Goal: Information Seeking & Learning: Learn about a topic

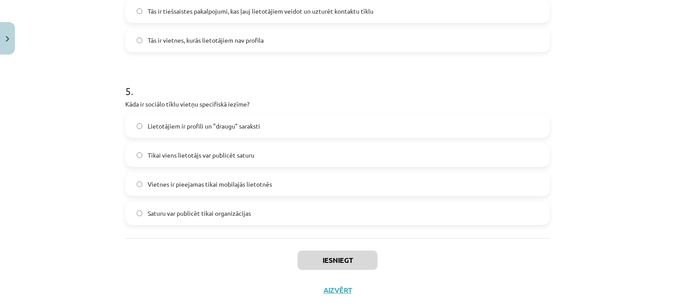
scroll to position [817, 0]
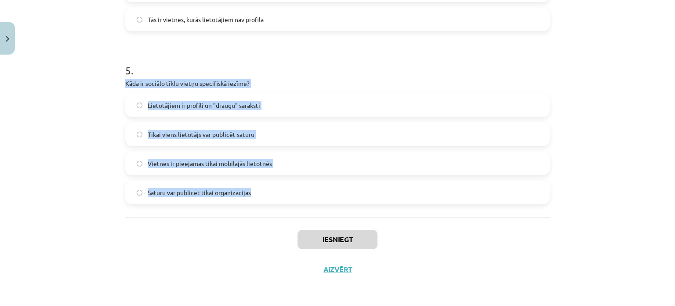
drag, startPoint x: 121, startPoint y: 82, endPoint x: 269, endPoint y: 212, distance: 196.6
copy div "Kāda ir sociālo tīklu vietņu specifiskā iezīme? Lietotājiem ir profili un "drau…"
click at [98, 130] on div "Mācību tēma: Latviešu valodas 9. klases 1. ieskaites mācību materiāls #2 1. tēm…" at bounding box center [337, 153] width 675 height 306
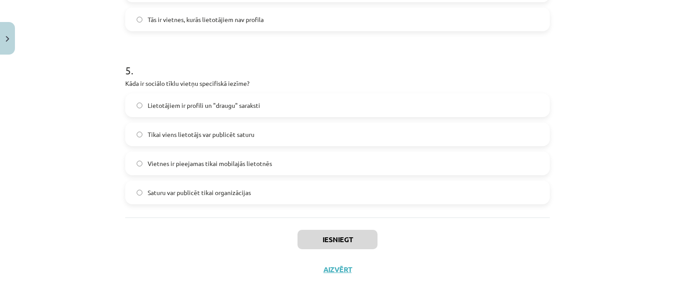
click at [148, 107] on span "Lietotājiem ir profili un "draugu" saraksti" at bounding box center [204, 105] width 113 height 9
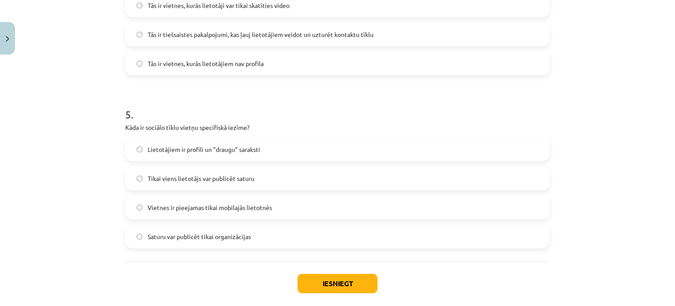
scroll to position [642, 0]
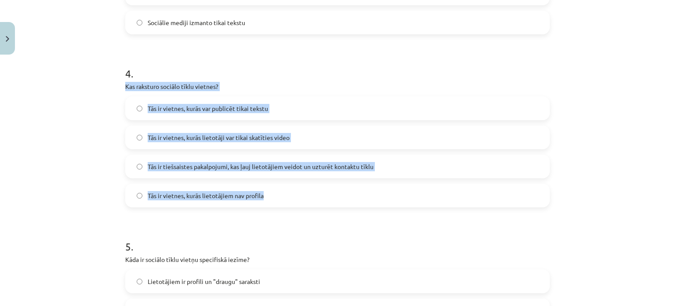
drag, startPoint x: 121, startPoint y: 86, endPoint x: 294, endPoint y: 190, distance: 202.0
copy div "Kas raksturo sociālo tīklu vietnes? Tās ir vietnes, kurās var publicēt tikai te…"
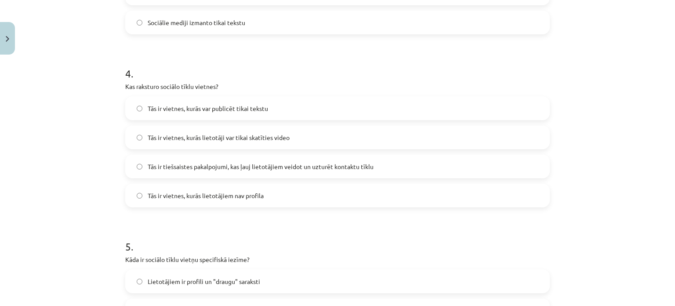
click at [81, 73] on div "Mācību tēma: Latviešu valodas 9. klases 1. ieskaites mācību materiāls #2 1. tēm…" at bounding box center [337, 153] width 675 height 306
drag, startPoint x: 134, startPoint y: 170, endPoint x: 144, endPoint y: 169, distance: 10.2
click at [135, 170] on label "Tās ir tiešsaistes pakalpojumi, kas ļauj lietotājiem veidot un uzturēt kontaktu…" at bounding box center [337, 166] width 423 height 22
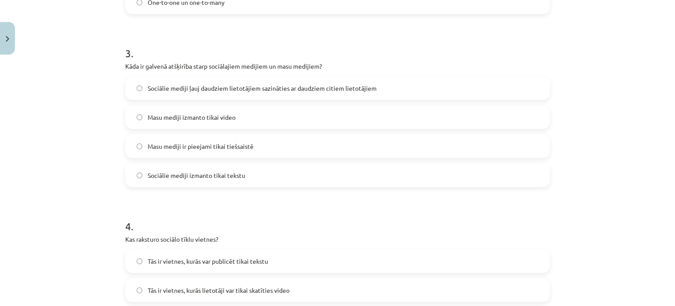
scroll to position [466, 0]
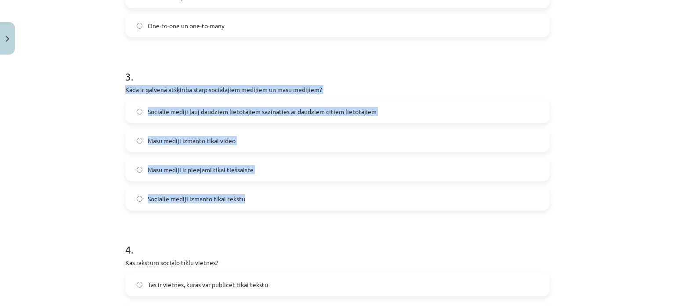
drag, startPoint x: 143, startPoint y: 89, endPoint x: 273, endPoint y: 201, distance: 172.1
click at [273, 201] on div "10 XP Saņemsi Viegls 104 pilda Apraksts Uzdevums Palīdzība 1 . Kas ir sociālo m…" at bounding box center [337, 114] width 435 height 1043
copy div "Kāda ir galvenā atšķirība starp sociālajiem medijiem un masu medijiem? Sociālie…"
click at [126, 163] on label "Masu mediji ir pieejami tikai tiešsaistē" at bounding box center [337, 169] width 423 height 22
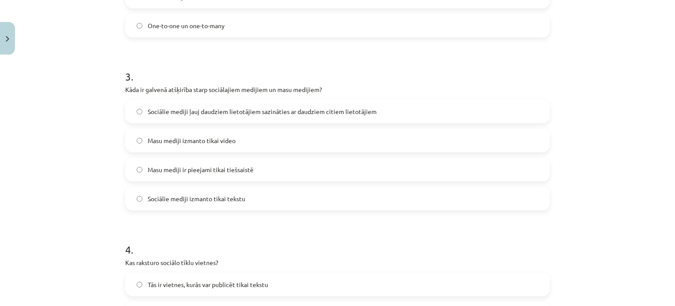
click at [138, 116] on label "Sociālie mediji ļauj daudziem lietotājiem sazināties ar daudziem citiem lietotā…" at bounding box center [337, 111] width 423 height 22
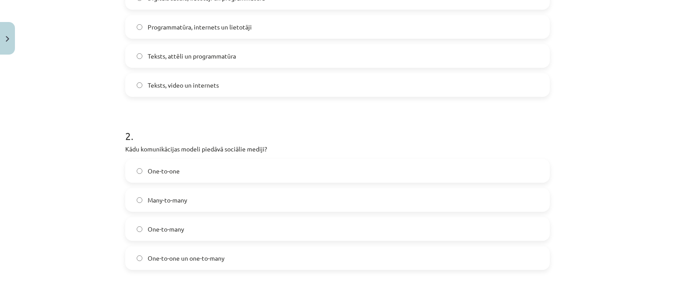
scroll to position [202, 0]
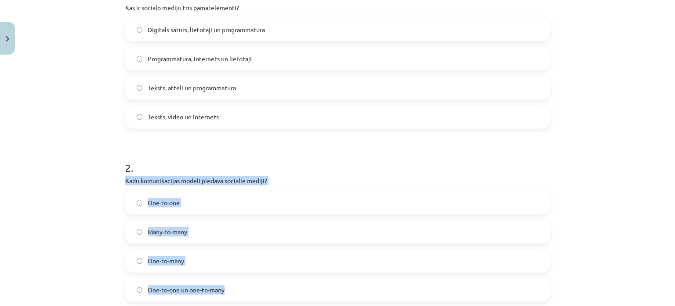
drag, startPoint x: 121, startPoint y: 177, endPoint x: 266, endPoint y: 296, distance: 187.1
copy div "Kādu komunikācijas modeli piedāvā sociālie mediji? One-to-one Many-to-many One-…"
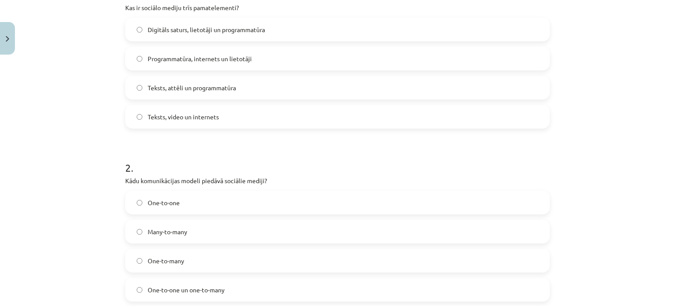
click at [186, 148] on h1 "2 ." at bounding box center [337, 159] width 425 height 27
click at [133, 234] on label "Many-to-many" at bounding box center [337, 231] width 423 height 22
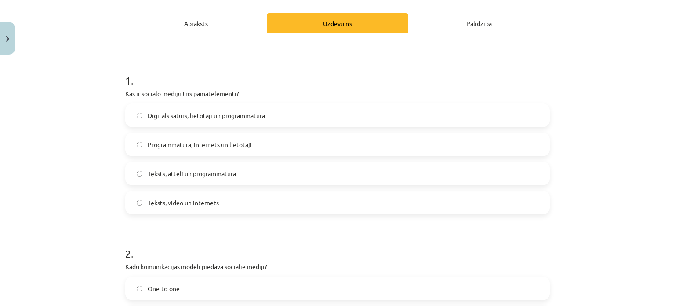
scroll to position [70, 0]
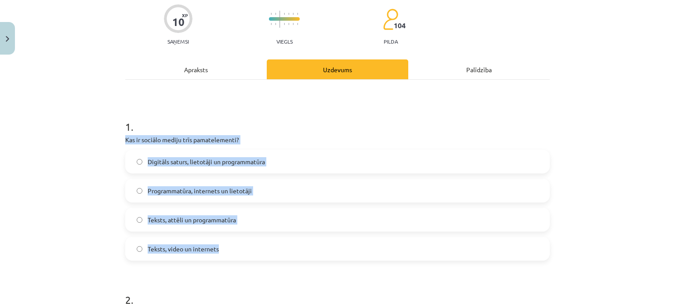
drag, startPoint x: 120, startPoint y: 138, endPoint x: 254, endPoint y: 248, distance: 173.4
copy div "Kas ir sociālo mediju trīs pamatelementi? Digitāls saturs, lietotāji un program…"
click at [113, 171] on div "Mācību tēma: Latviešu valodas 9. klases 1. ieskaites mācību materiāls #2 1. tēm…" at bounding box center [337, 153] width 675 height 306
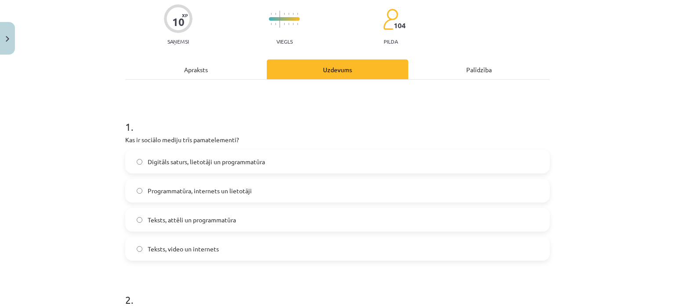
click at [130, 167] on label "Digitāls saturs, lietotāji un programmatūra" at bounding box center [337, 161] width 423 height 22
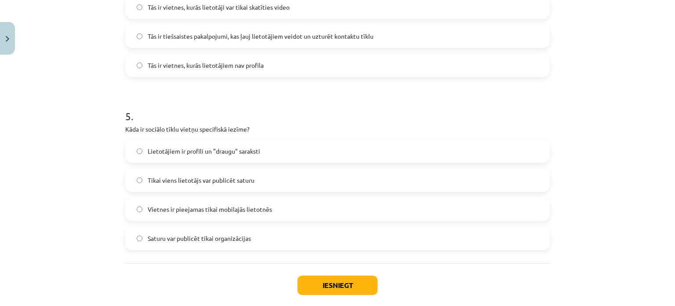
scroll to position [817, 0]
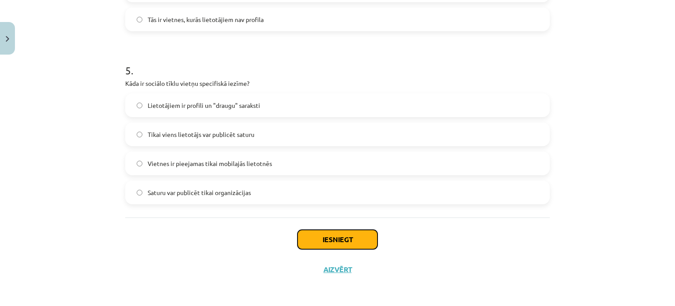
click at [322, 243] on button "Iesniegt" at bounding box center [338, 239] width 80 height 19
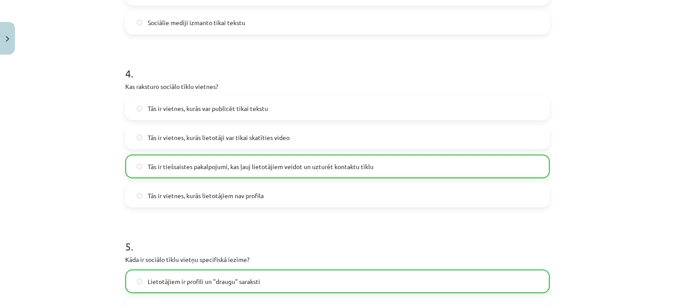
scroll to position [598, 0]
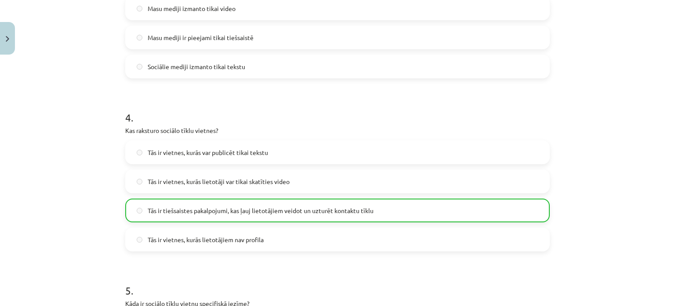
click at [650, 218] on div "Mācību tēma: Latviešu valodas 9. klases 1. ieskaites mācību materiāls #2 1. tēm…" at bounding box center [337, 153] width 675 height 306
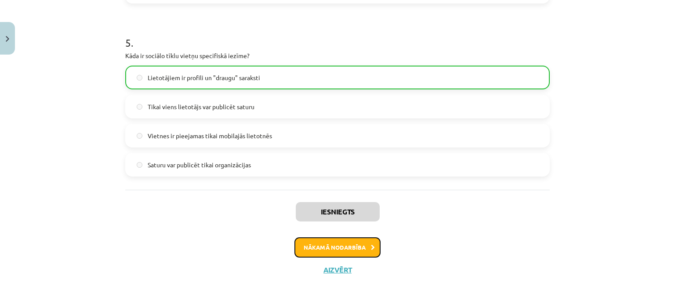
click at [353, 250] on button "Nākamā nodarbība" at bounding box center [338, 247] width 86 height 20
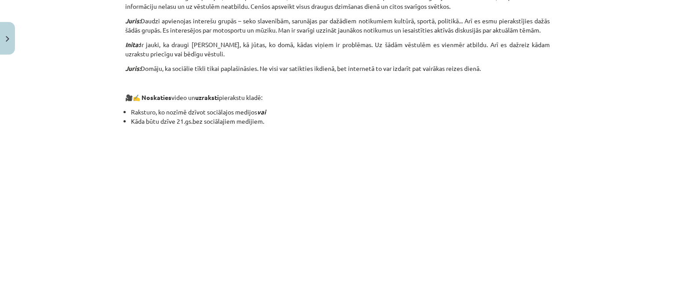
scroll to position [816, 0]
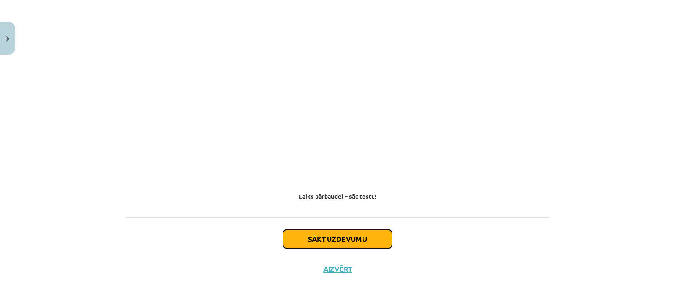
click at [327, 239] on button "Sākt uzdevumu" at bounding box center [337, 238] width 109 height 19
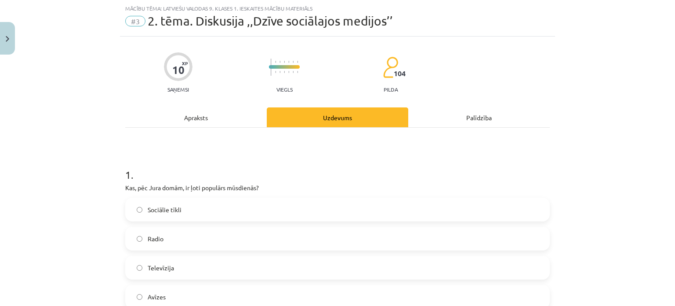
scroll to position [154, 0]
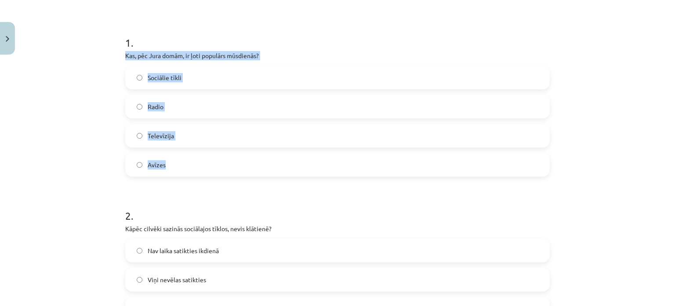
drag, startPoint x: 209, startPoint y: 90, endPoint x: 299, endPoint y: 158, distance: 112.3
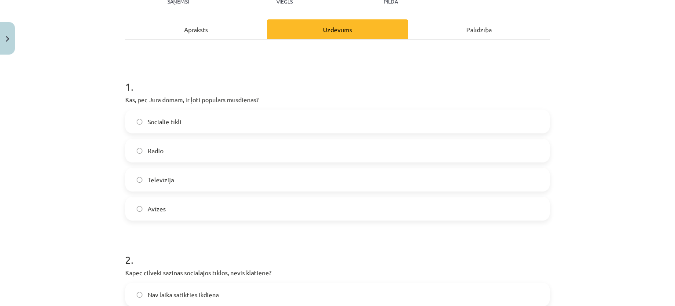
scroll to position [330, 0]
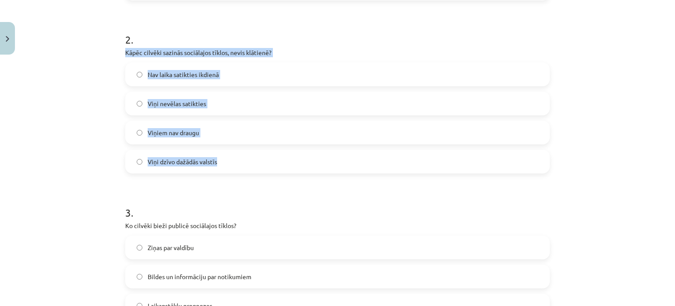
drag, startPoint x: 120, startPoint y: 56, endPoint x: 230, endPoint y: 155, distance: 148.8
click at [230, 155] on div "10 XP Saņemsi Viegls 104 pilda Apraksts Uzdevums Palīdzība 1 . Kas, pēc Jura do…" at bounding box center [337, 250] width 435 height 1043
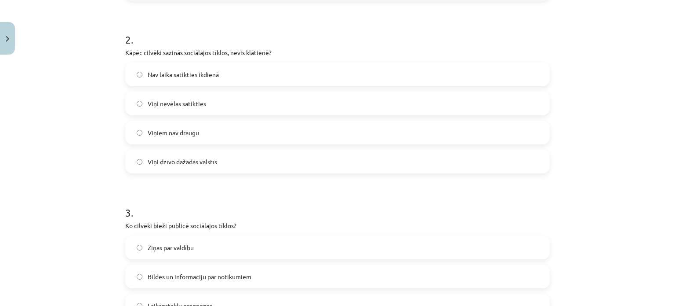
click at [234, 190] on form "1 . Kas, pēc Jura domām, ir ļoti populārs mūsdienās? Sociālie tīkli Radio Telev…" at bounding box center [337, 268] width 425 height 846
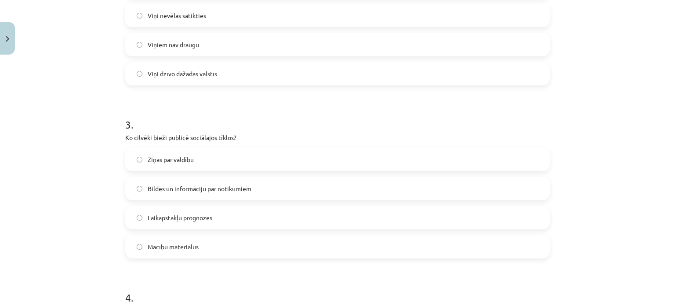
click at [220, 193] on label "Bildes un informāciju par notikumiem" at bounding box center [337, 188] width 423 height 22
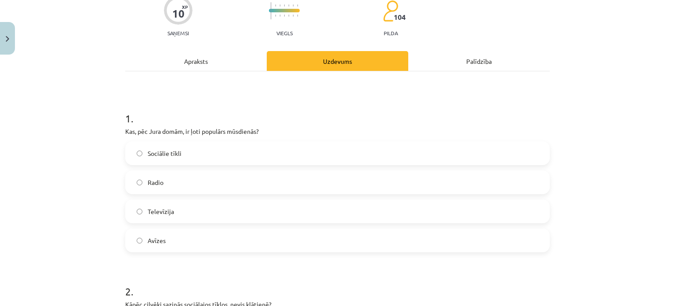
scroll to position [66, 0]
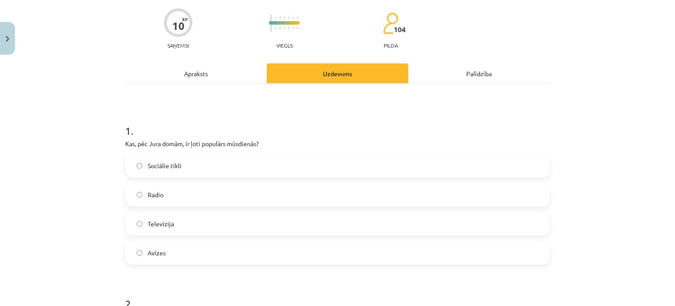
click at [200, 168] on label "Sociālie tīkli" at bounding box center [337, 165] width 423 height 22
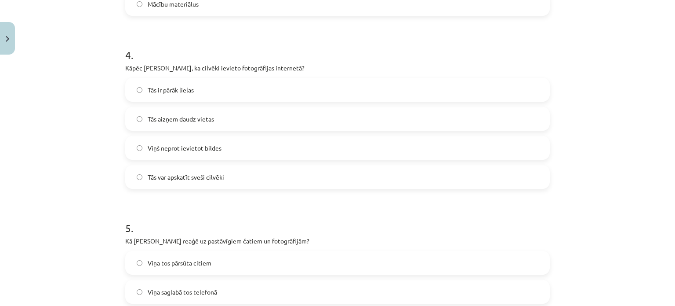
scroll to position [682, 0]
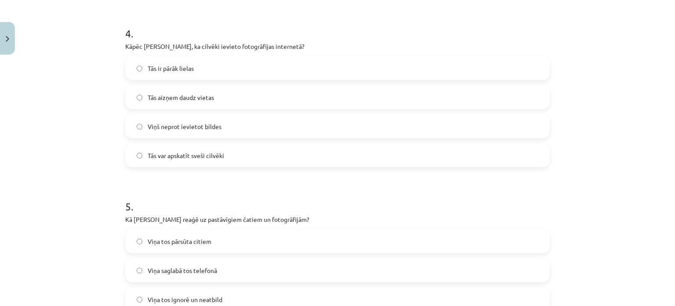
click at [151, 160] on label "Tās var apskatīt sveši cilvēki" at bounding box center [337, 155] width 423 height 22
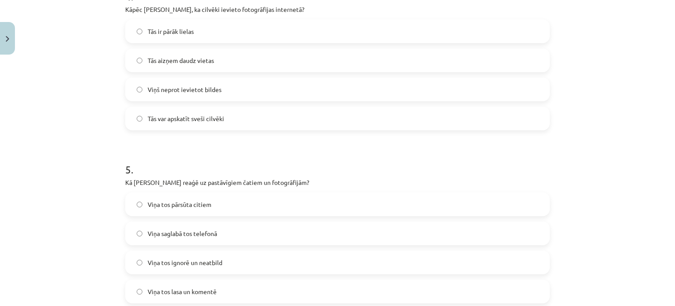
scroll to position [769, 0]
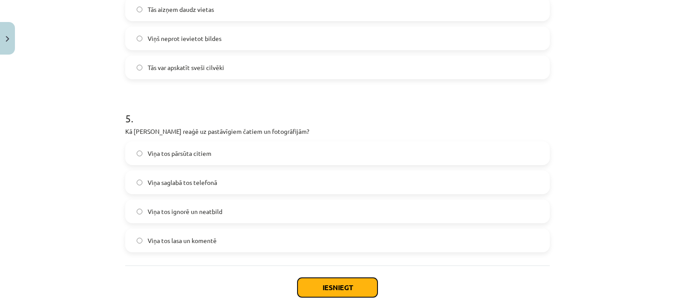
click at [315, 285] on button "Iesniegt" at bounding box center [338, 286] width 80 height 19
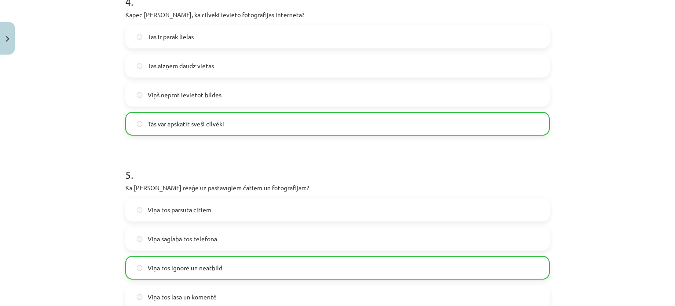
scroll to position [845, 0]
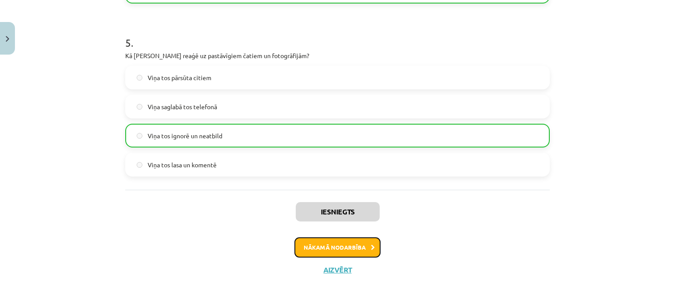
click at [339, 243] on button "Nākamā nodarbība" at bounding box center [338, 247] width 86 height 20
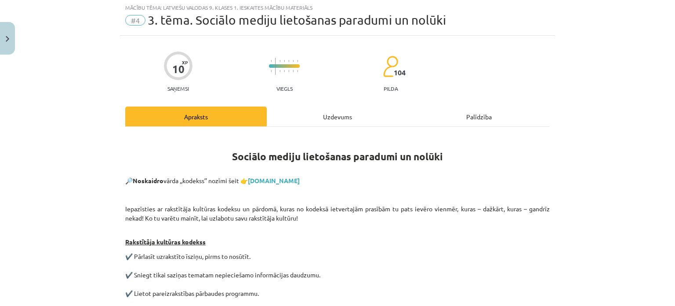
scroll to position [15, 0]
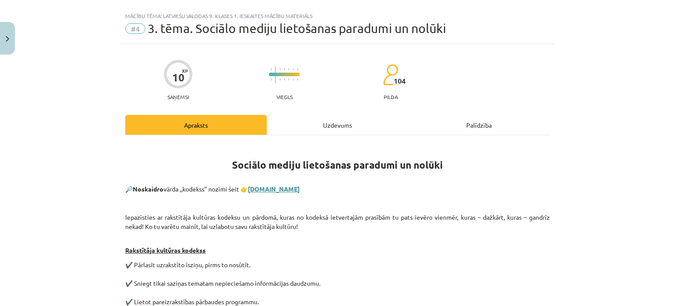
click at [271, 188] on link "tezaurs.lv" at bounding box center [274, 189] width 52 height 8
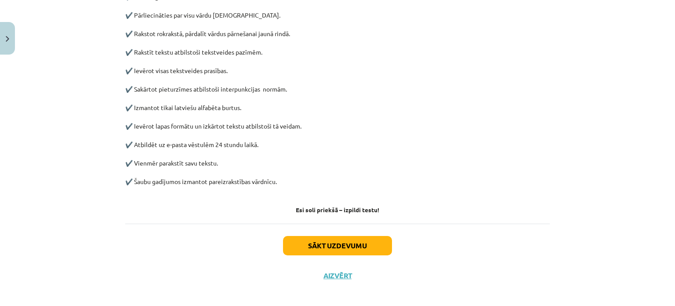
scroll to position [454, 0]
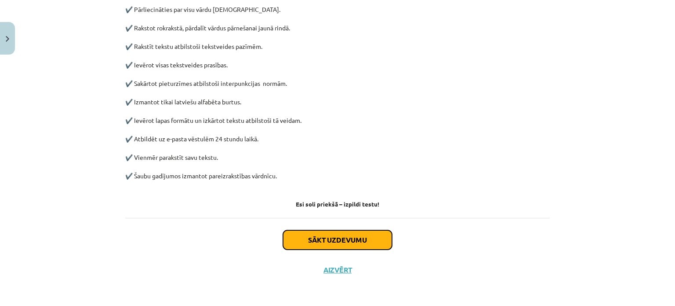
click at [339, 245] on button "Sākt uzdevumu" at bounding box center [337, 239] width 109 height 19
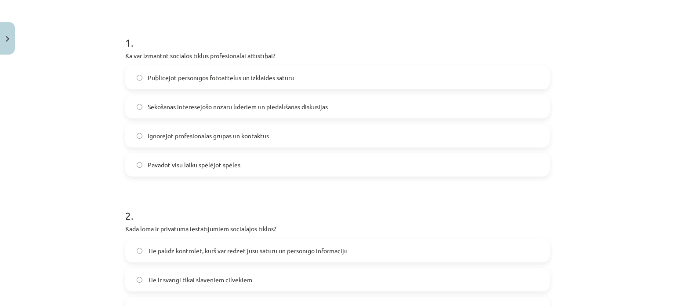
scroll to position [242, 0]
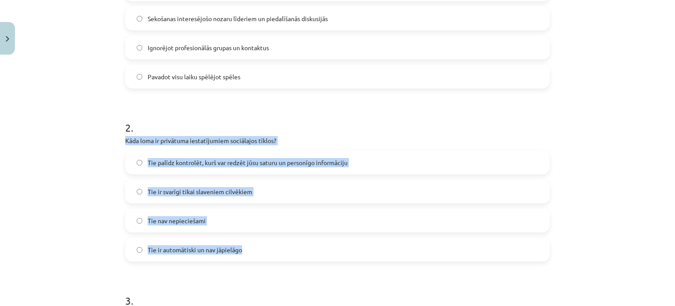
drag, startPoint x: 120, startPoint y: 142, endPoint x: 243, endPoint y: 250, distance: 163.9
copy div "Kāda loma ir privātuma iestatījumiem sociālajos tīklos? Tie palīdz kontrolēt, k…"
click at [133, 165] on label "Tie palīdz kontrolēt, kurš var redzēt jūsu saturu un personīgo informāciju" at bounding box center [337, 162] width 423 height 22
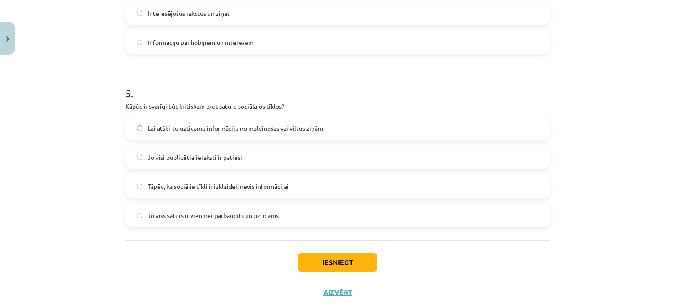
scroll to position [817, 0]
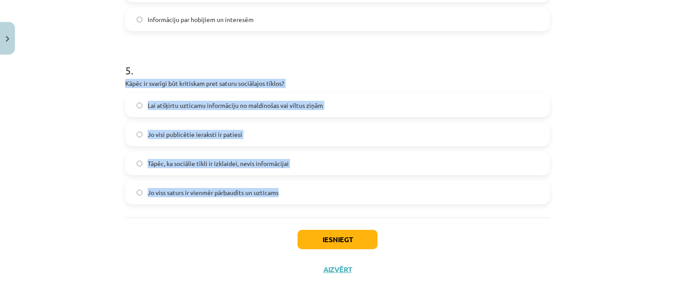
drag, startPoint x: 120, startPoint y: 78, endPoint x: 317, endPoint y: 186, distance: 224.5
copy div "Kāpēc ir svarīgi būt kritiskam pret saturu sociālajos tīklos? Lai atšķirtu uzti…"
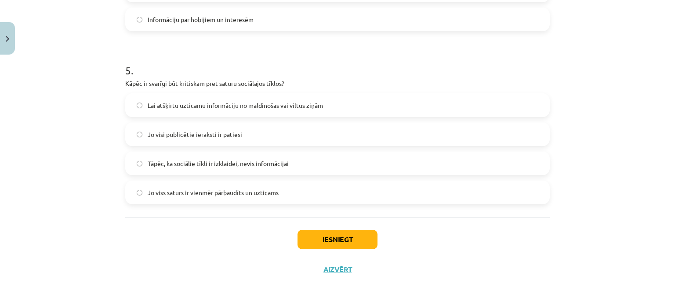
click at [160, 62] on h1 "5 ." at bounding box center [337, 62] width 425 height 27
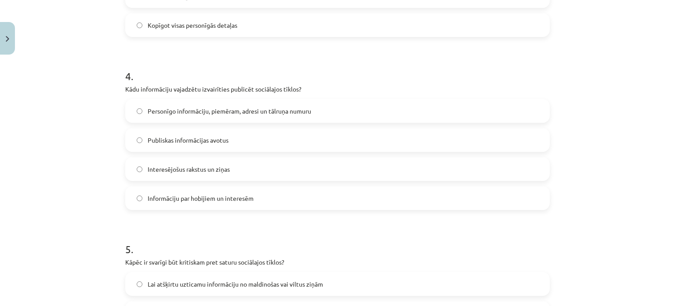
scroll to position [598, 0]
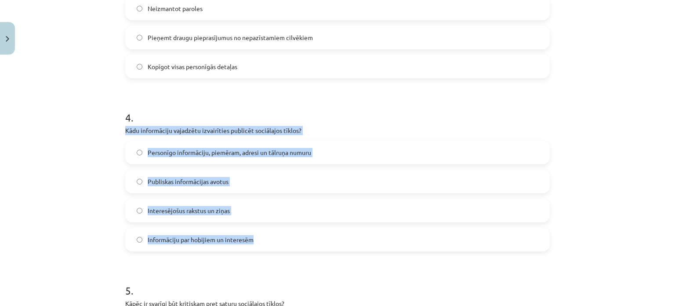
drag, startPoint x: 113, startPoint y: 127, endPoint x: 280, endPoint y: 241, distance: 202.2
click at [279, 241] on div "Mācību tēma: Latviešu valodas 9. klases 1. ieskaites mācību materiāls #4 3. tēm…" at bounding box center [337, 153] width 675 height 306
copy div "Kādu informāciju vajadzētu izvairīties publicēt sociālajos tīklos? Personīgo in…"
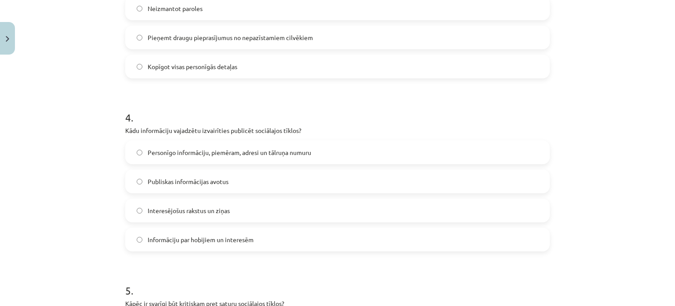
click at [292, 87] on form "1 . Kā var izmantot sociālos tīklus profesionālai attīstībai? Publicējot person…" at bounding box center [337, 0] width 425 height 846
click at [148, 152] on span "Personīgo informāciju, piemēram, adresi un tālruņa numuru" at bounding box center [230, 152] width 164 height 9
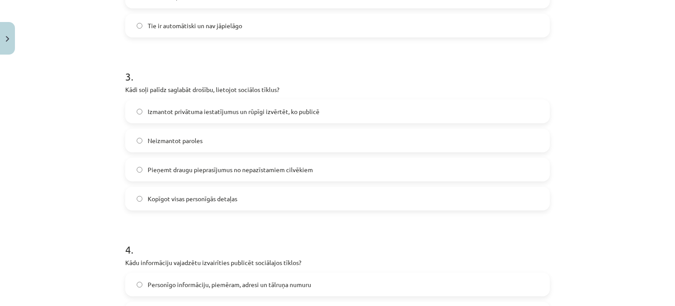
scroll to position [422, 0]
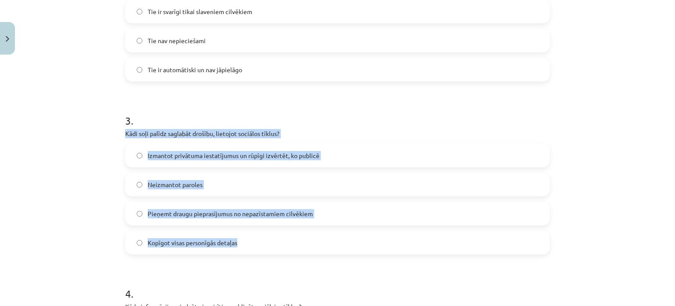
drag, startPoint x: 130, startPoint y: 138, endPoint x: 281, endPoint y: 228, distance: 176.1
click at [281, 228] on div "Mācību tēma: Latviešu valodas 9. klases 1. ieskaites mācību materiāls #4 3. tēm…" at bounding box center [337, 153] width 675 height 306
click at [102, 187] on div "Mācību tēma: Latviešu valodas 9. klases 1. ieskaites mācību materiāls #4 3. tēm…" at bounding box center [337, 153] width 675 height 306
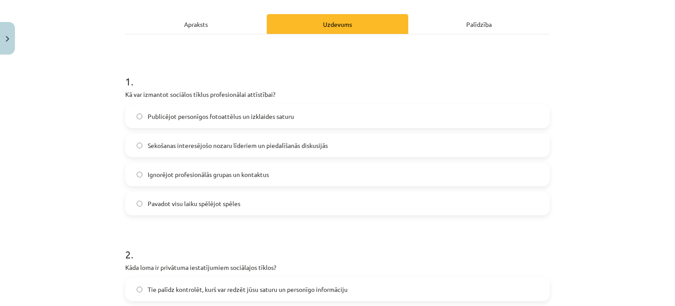
scroll to position [114, 0]
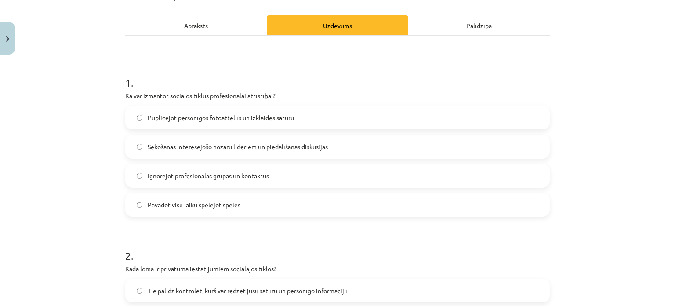
click at [176, 149] on span "Sekošanas interesējošo nozaru līderiem un piedalīšanās diskusijās" at bounding box center [238, 146] width 180 height 9
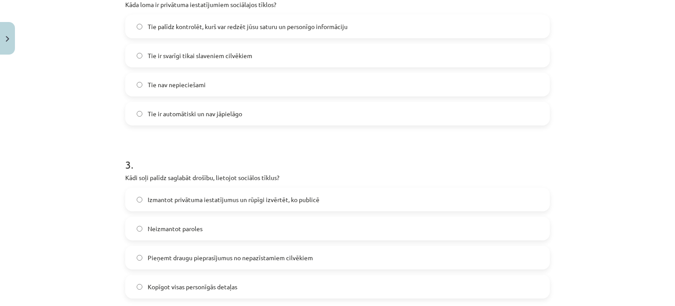
scroll to position [422, 0]
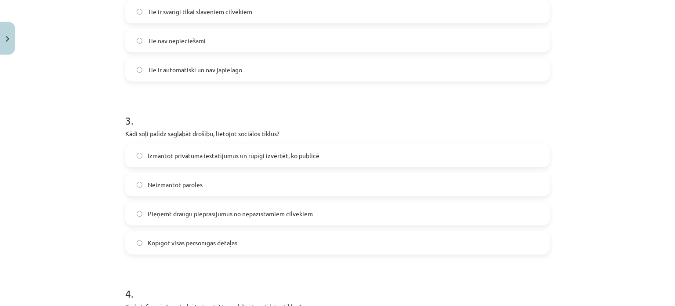
click at [190, 161] on label "Izmantot privātuma iestatījumus un rūpīgi izvērtēt, ko publicē" at bounding box center [337, 155] width 423 height 22
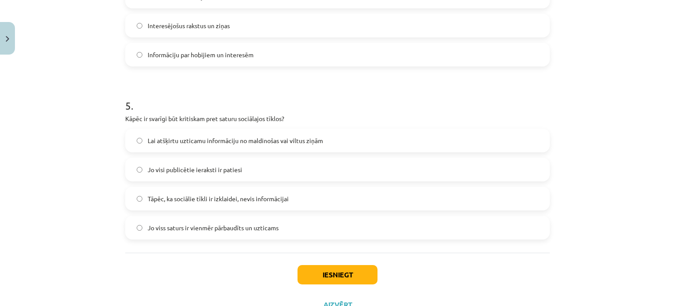
scroll to position [817, 0]
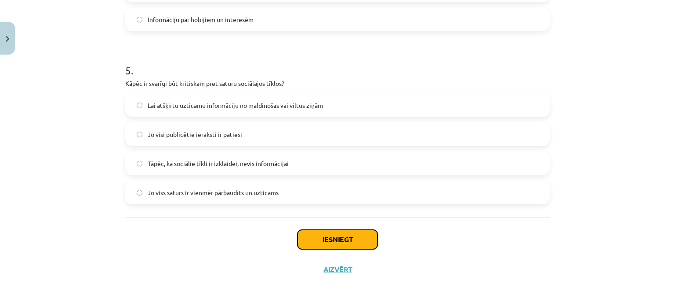
click at [329, 235] on button "Iesniegt" at bounding box center [338, 239] width 80 height 19
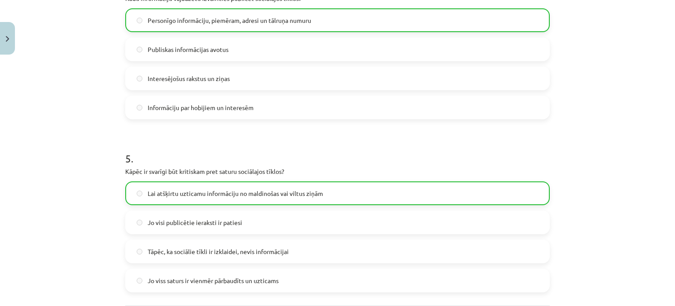
scroll to position [845, 0]
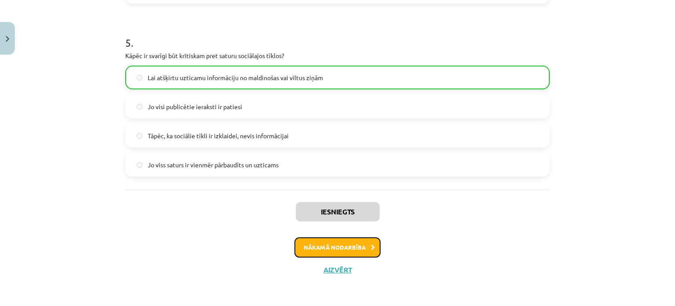
click at [347, 243] on button "Nākamā nodarbība" at bounding box center [338, 247] width 86 height 20
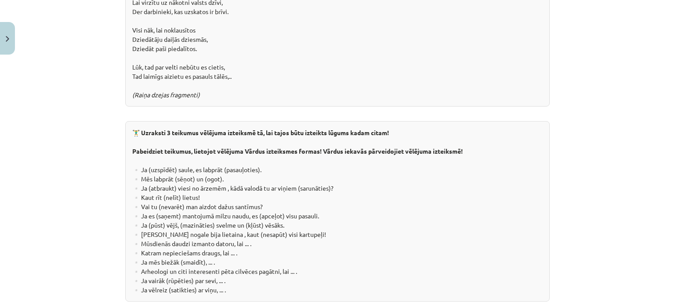
scroll to position [1642, 0]
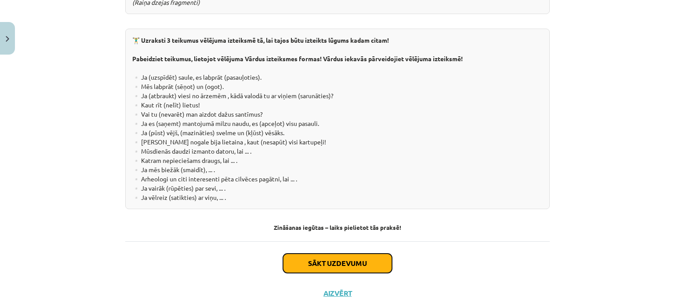
click at [361, 253] on button "Sākt uzdevumu" at bounding box center [337, 262] width 109 height 19
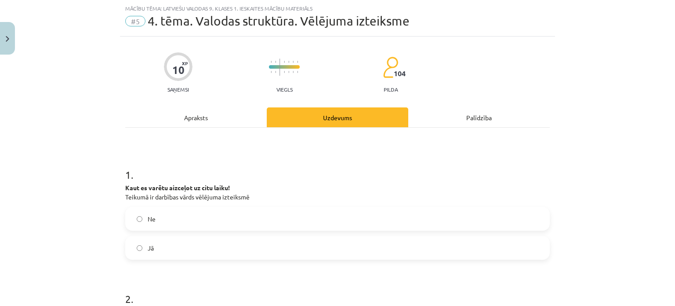
scroll to position [110, 0]
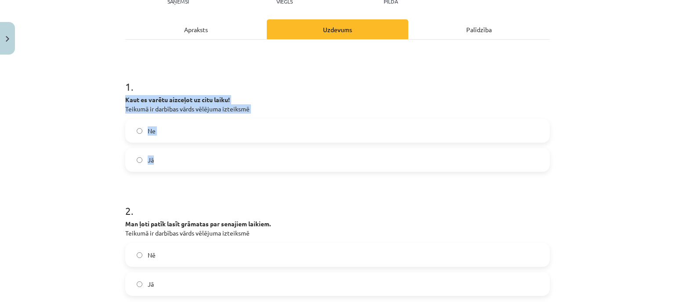
drag, startPoint x: 119, startPoint y: 101, endPoint x: 248, endPoint y: 149, distance: 137.2
copy div "Kaut es varētu aizceļot uz citu laiku! Teikumā ir darbības vārds vēlējuma iztei…"
click at [158, 161] on label "Jā" at bounding box center [337, 160] width 423 height 22
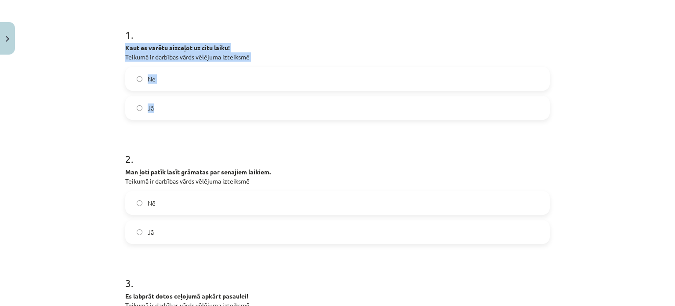
scroll to position [286, 0]
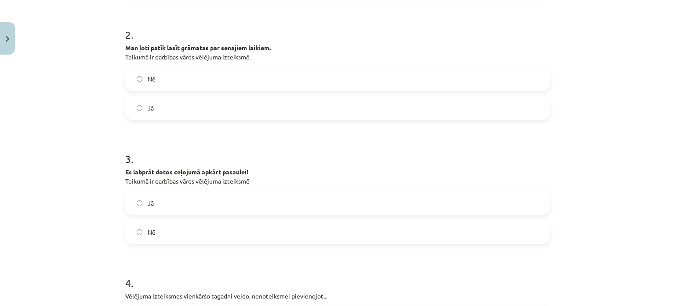
drag, startPoint x: 63, startPoint y: 29, endPoint x: 68, endPoint y: 33, distance: 6.3
click at [63, 30] on div "Mācību tēma: Latviešu valodas 9. klases 1. ieskaites mācību materiāls #5 4. tēm…" at bounding box center [337, 153] width 675 height 306
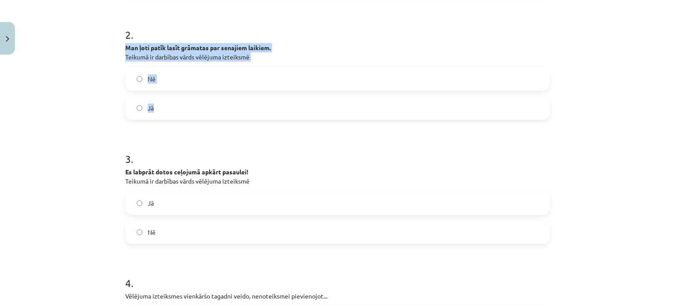
drag, startPoint x: 116, startPoint y: 46, endPoint x: 198, endPoint y: 102, distance: 99.4
click at [197, 102] on div "Mācību tēma: Latviešu valodas 9. klases 1. ieskaites mācību materiāls #5 4. tēm…" at bounding box center [337, 153] width 675 height 306
copy div "Man ļoti patīk lasīt grāmatas par senajiem laikiem. Teikumā ir darbības vārds v…"
click at [155, 79] on label "Nē" at bounding box center [337, 79] width 423 height 22
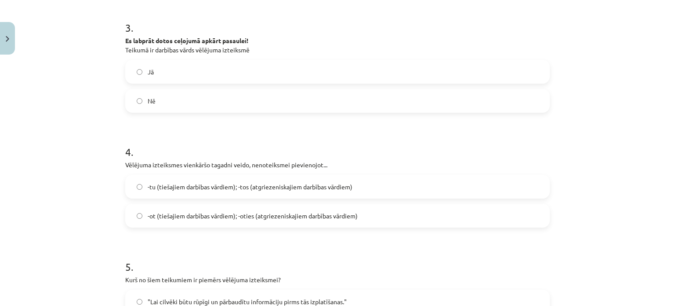
scroll to position [418, 0]
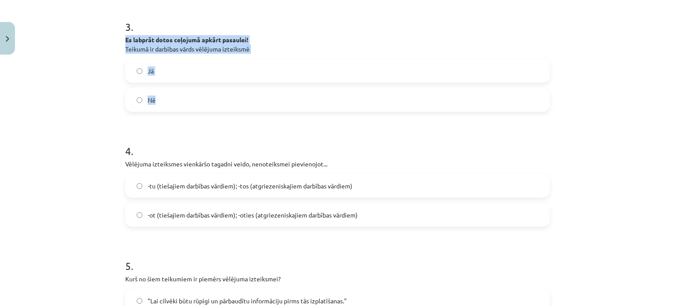
drag, startPoint x: 123, startPoint y: 35, endPoint x: 292, endPoint y: 100, distance: 181.0
click at [292, 100] on div "3 . Es labprāt dotos ceļojumā apkārt pasaulei! Teikumā ir darbības vārds vēlēju…" at bounding box center [337, 58] width 425 height 106
click at [142, 66] on label "Jā" at bounding box center [337, 71] width 423 height 22
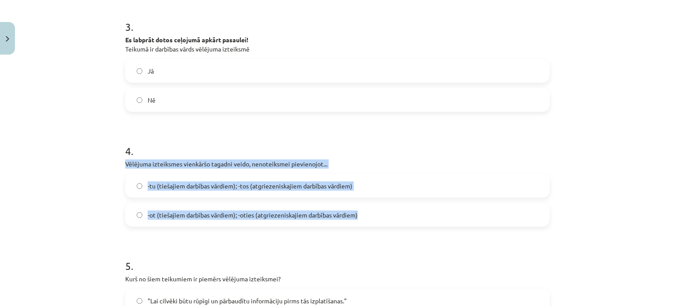
drag, startPoint x: 115, startPoint y: 167, endPoint x: 372, endPoint y: 222, distance: 262.2
click at [371, 222] on div "Mācību tēma: Latviešu valodas 9. klases 1. ieskaites mācību materiāls #5 4. tēm…" at bounding box center [337, 153] width 675 height 306
click at [133, 181] on label "-tu (tiešajiem darbības vārdiem); -tos (atgriezeniskajiem darbības vārdiem)" at bounding box center [337, 186] width 423 height 22
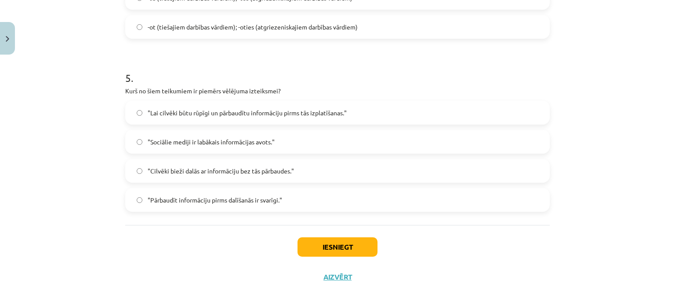
scroll to position [613, 0]
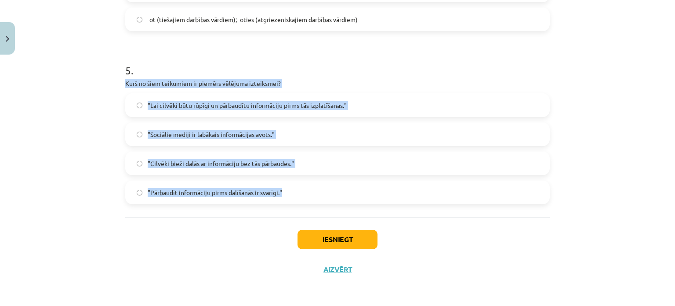
drag, startPoint x: 116, startPoint y: 80, endPoint x: 310, endPoint y: 184, distance: 220.1
click at [310, 184] on div "Mācību tēma: Latviešu valodas 9. klases 1. ieskaites mācību materiāls #5 4. tēm…" at bounding box center [337, 153] width 675 height 306
click at [87, 128] on div "Mācību tēma: Latviešu valodas 9. klases 1. ieskaites mācību materiāls #5 4. tēm…" at bounding box center [337, 153] width 675 height 306
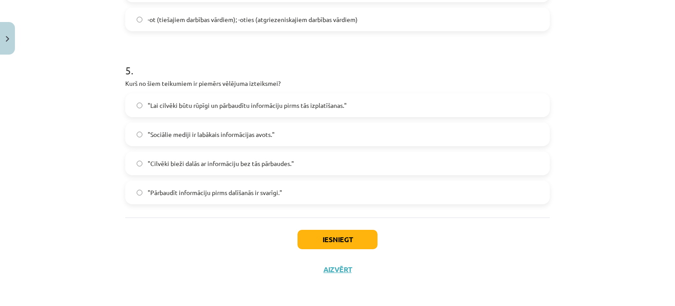
click at [160, 101] on span ""Lai cilvēki būtu rūpīgi un pārbaudītu informāciju pirms tās izplatīšanas."" at bounding box center [247, 105] width 199 height 9
click at [310, 232] on button "Iesniegt" at bounding box center [338, 239] width 80 height 19
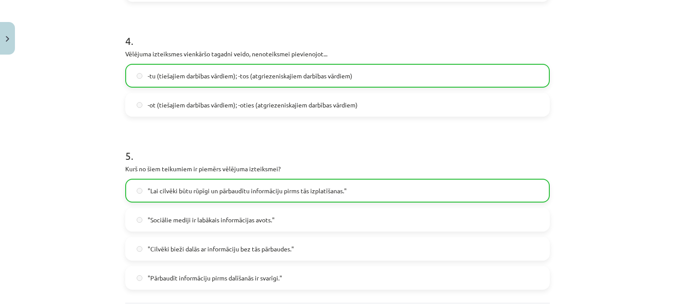
scroll to position [641, 0]
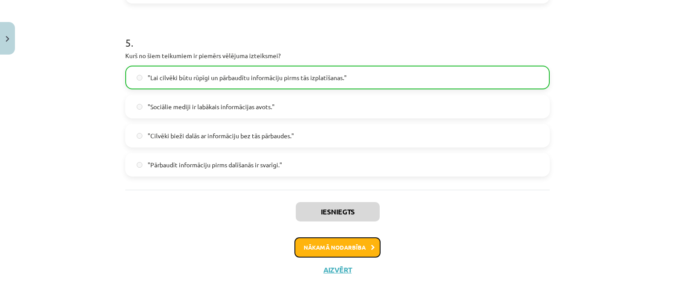
click at [326, 241] on button "Nākamā nodarbība" at bounding box center [338, 247] width 86 height 20
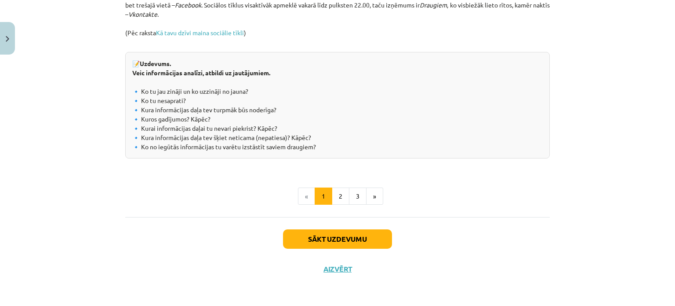
scroll to position [999, 0]
click at [346, 244] on button "Sākt uzdevumu" at bounding box center [337, 238] width 109 height 19
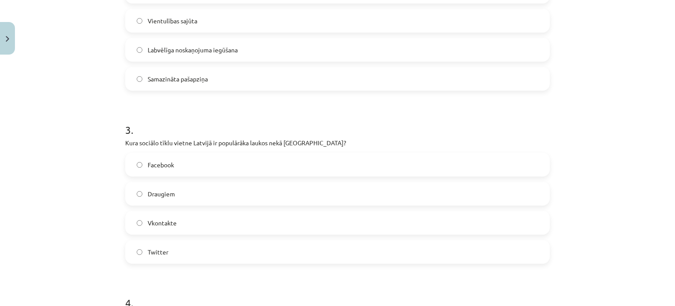
scroll to position [518, 0]
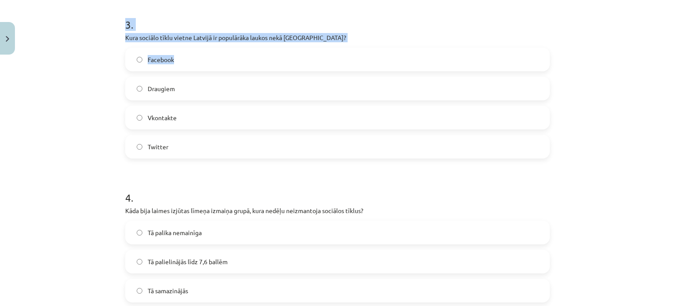
drag, startPoint x: 116, startPoint y: 190, endPoint x: 178, endPoint y: 58, distance: 146.2
click at [178, 58] on div "Mācību tēma: Latviešu valodas 9. klases 1. ieskaites mācību materiāls #6 5. tēm…" at bounding box center [337, 153] width 675 height 306
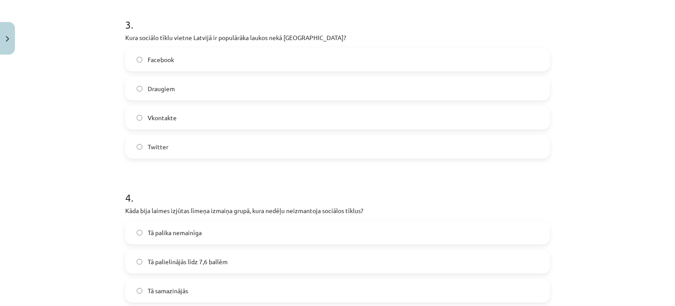
click at [106, 88] on div "Mācību tēma: Latviešu valodas 9. klases 1. ieskaites mācību materiāls #6 5. tēm…" at bounding box center [337, 153] width 675 height 306
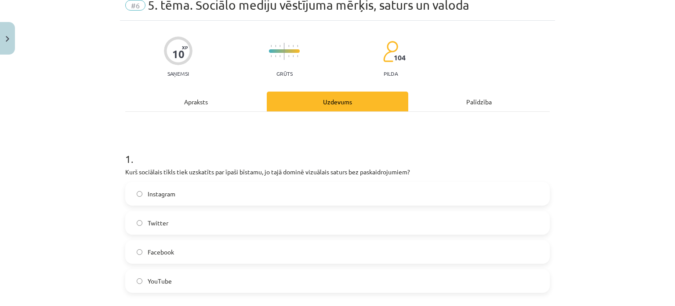
scroll to position [34, 0]
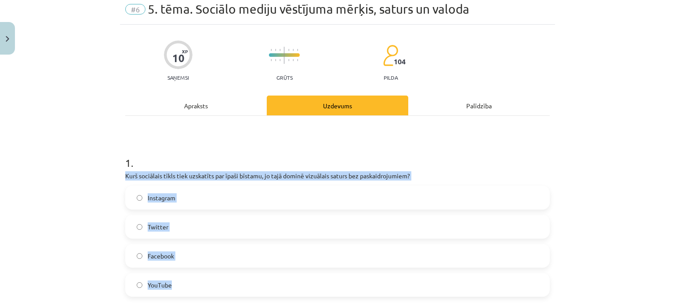
drag, startPoint x: 122, startPoint y: 175, endPoint x: 178, endPoint y: 294, distance: 131.8
click at [178, 294] on div "1 . Kurš sociālais tīkls tiek uzskatīts par īpaši bīstamu, jo tajā dominē vizuā…" at bounding box center [337, 218] width 425 height 155
click at [164, 200] on span "Instagram" at bounding box center [162, 197] width 28 height 9
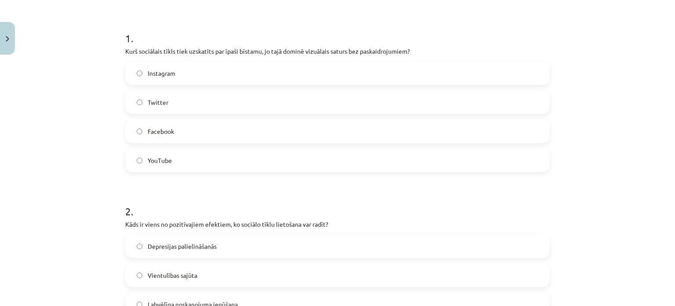
scroll to position [210, 0]
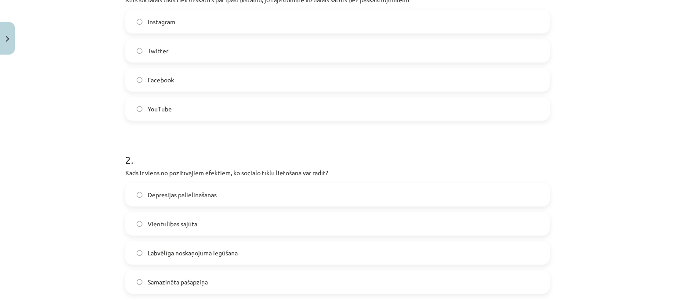
drag, startPoint x: 120, startPoint y: 171, endPoint x: 243, endPoint y: 273, distance: 159.8
click at [102, 215] on div "Mācību tēma: Latviešu valodas 9. klases 1. ieskaites mācību materiāls #6 5. tēm…" at bounding box center [337, 153] width 675 height 306
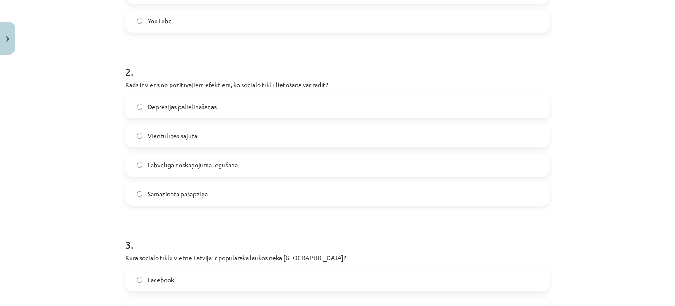
click at [148, 160] on span "Labvēlīga noskaņojuma iegūšana" at bounding box center [193, 164] width 90 height 9
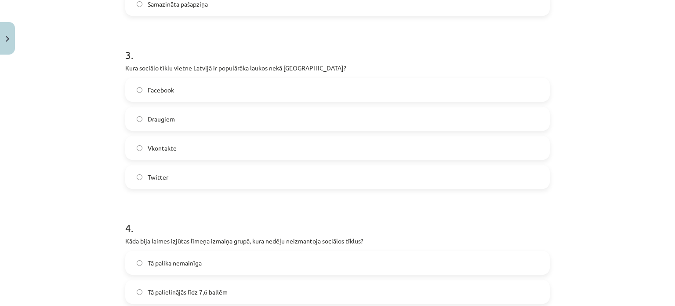
scroll to position [474, 0]
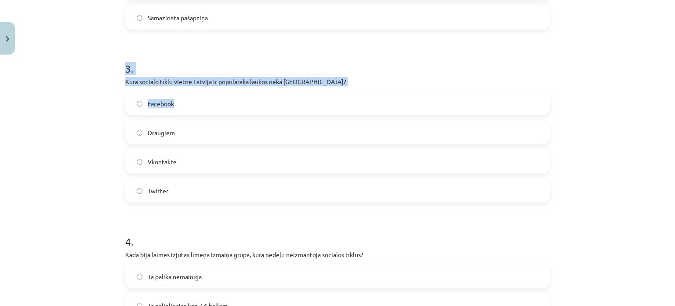
drag, startPoint x: 118, startPoint y: 73, endPoint x: 173, endPoint y: 98, distance: 60.8
click at [173, 98] on div "10 XP Saņemsi Grūts 104 pilda Apraksts Uzdevums Palīdzība 1 . Kurš sociālais tī…" at bounding box center [337, 106] width 435 height 1043
click at [120, 113] on div "10 XP Saņemsi Grūts 104 pilda Apraksts Uzdevums Palīdzība 1 . Kurš sociālais tī…" at bounding box center [337, 106] width 435 height 1043
drag, startPoint x: 119, startPoint y: 84, endPoint x: 183, endPoint y: 200, distance: 133.2
click at [183, 200] on div "10 XP Saņemsi Grūts 104 pilda Apraksts Uzdevums Palīdzība 1 . Kurš sociālais tī…" at bounding box center [337, 106] width 435 height 1043
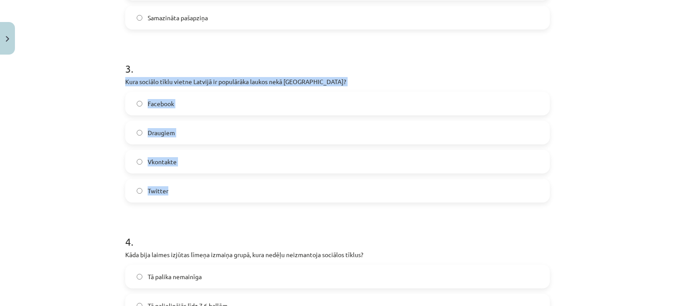
click at [77, 108] on div "Mācību tēma: Latviešu valodas 9. klases 1. ieskaites mācību materiāls #6 5. tēm…" at bounding box center [337, 153] width 675 height 306
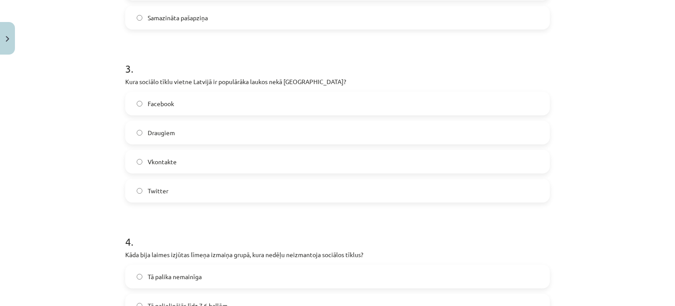
click at [155, 139] on label "Draugiem" at bounding box center [337, 132] width 423 height 22
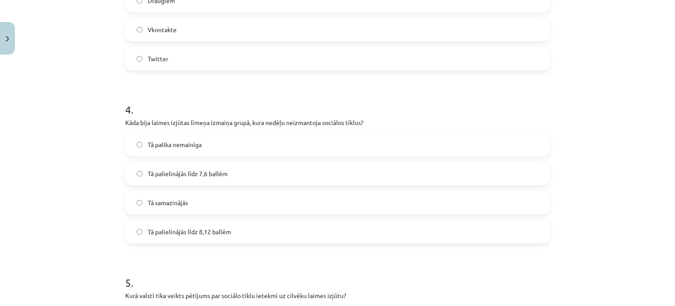
scroll to position [693, 0]
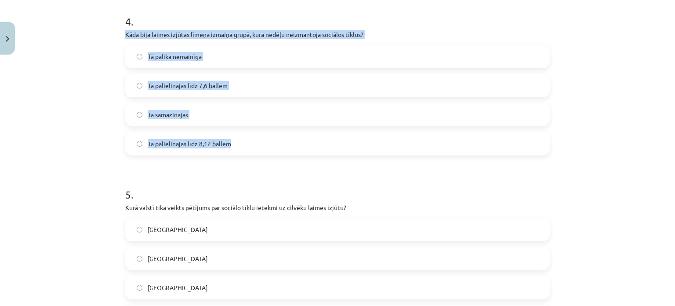
drag, startPoint x: 118, startPoint y: 33, endPoint x: 248, endPoint y: 149, distance: 174.4
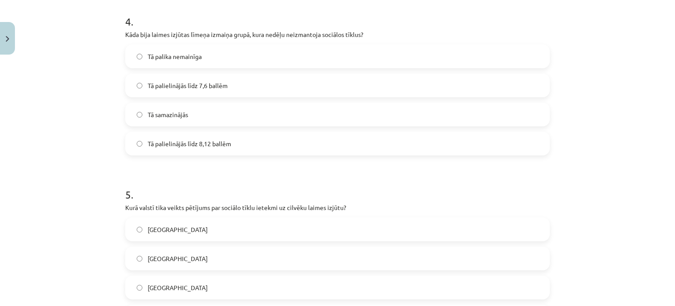
click at [241, 87] on label "Tā palielinājās līdz 7,6 ballēm" at bounding box center [337, 85] width 423 height 22
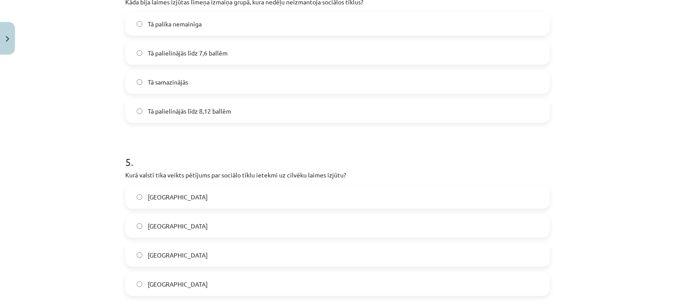
scroll to position [817, 0]
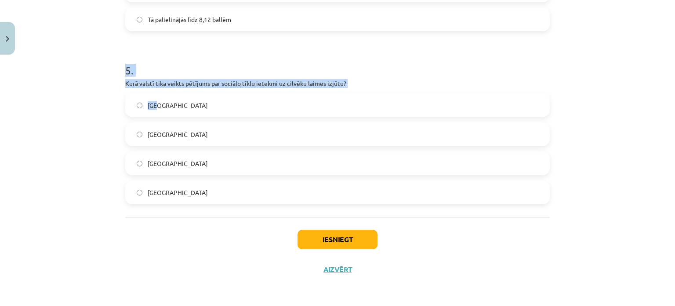
drag, startPoint x: 118, startPoint y: 76, endPoint x: 199, endPoint y: 83, distance: 81.7
click at [193, 66] on h1 "5 ." at bounding box center [337, 62] width 425 height 27
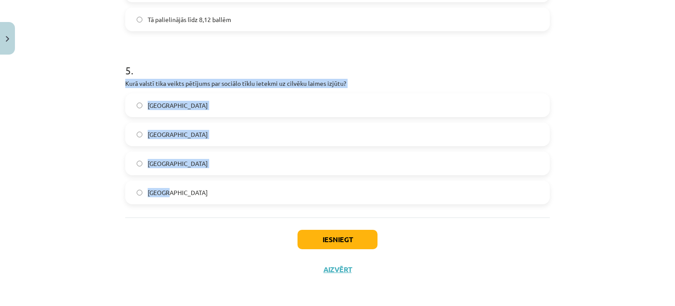
drag, startPoint x: 129, startPoint y: 84, endPoint x: 249, endPoint y: 179, distance: 152.7
click at [337, 244] on button "Iesniegt" at bounding box center [338, 239] width 80 height 19
click at [128, 131] on label "Dānijā" at bounding box center [337, 134] width 423 height 22
click at [78, 171] on div "Mācību tēma: Latviešu valodas 9. klases 1. ieskaites mācību materiāls #6 5. tēm…" at bounding box center [337, 153] width 675 height 306
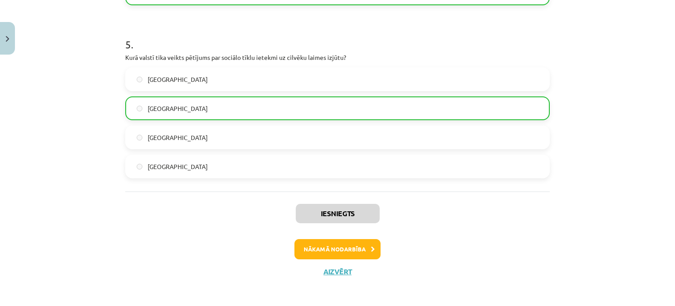
scroll to position [845, 0]
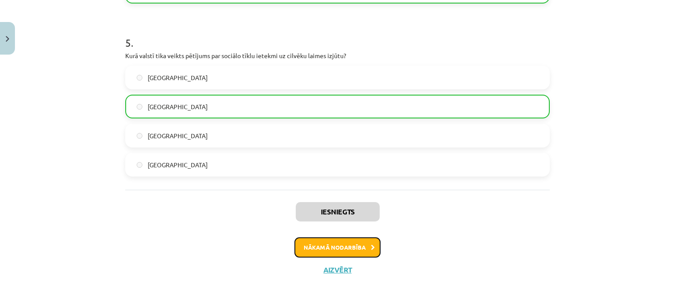
click at [335, 245] on button "Nākamā nodarbība" at bounding box center [338, 247] width 86 height 20
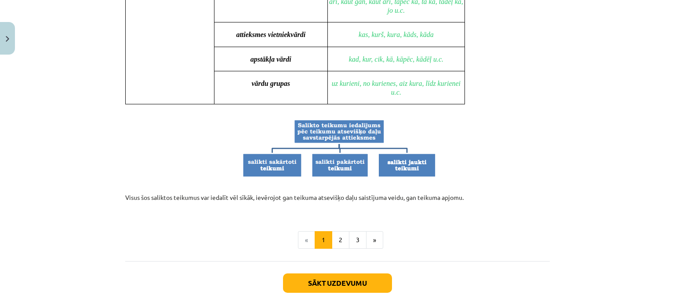
scroll to position [865, 0]
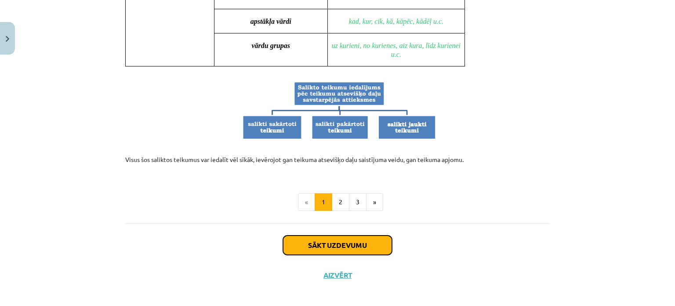
drag, startPoint x: 344, startPoint y: 242, endPoint x: 343, endPoint y: 232, distance: 10.2
click at [343, 242] on button "Sākt uzdevumu" at bounding box center [337, 244] width 109 height 19
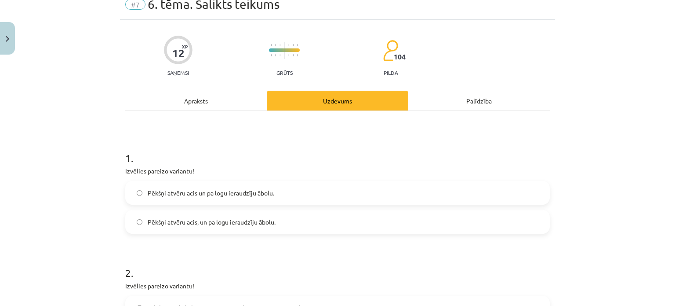
scroll to position [22, 0]
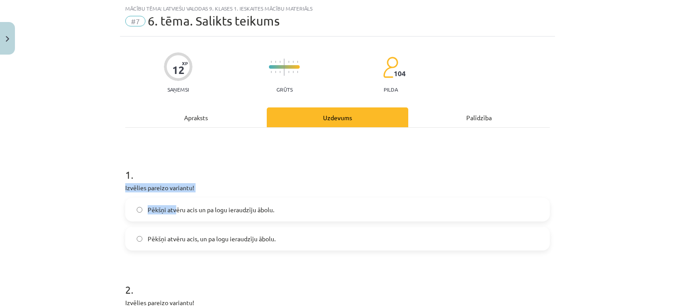
drag, startPoint x: 113, startPoint y: 186, endPoint x: 174, endPoint y: 197, distance: 62.5
click at [175, 200] on div "Mācību tēma: Latviešu valodas 9. klases 1. ieskaites mācību materiāls #7 6. tēm…" at bounding box center [337, 153] width 675 height 306
drag, startPoint x: 143, startPoint y: 168, endPoint x: 135, endPoint y: 176, distance: 11.8
click at [142, 168] on h1 "1 ." at bounding box center [337, 166] width 425 height 27
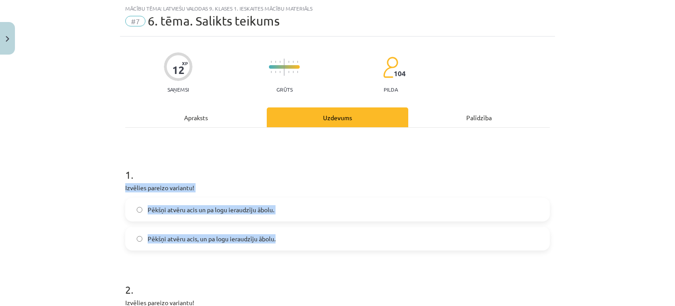
drag, startPoint x: 121, startPoint y: 190, endPoint x: 300, endPoint y: 246, distance: 187.6
click at [300, 246] on div "Mācību tēma: Latviešu valodas 9. klases 1. ieskaites mācību materiāls #7 6. tēm…" at bounding box center [337, 153] width 675 height 306
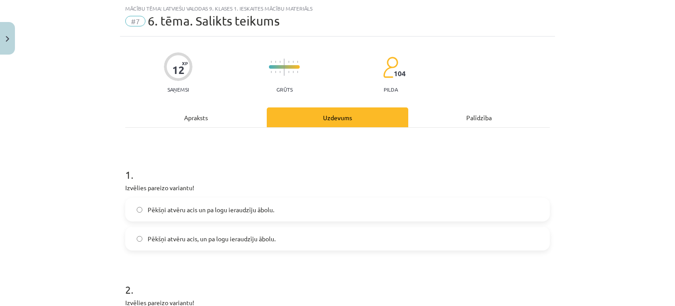
click at [183, 173] on h1 "1 ." at bounding box center [337, 166] width 425 height 27
click at [195, 212] on span "Pēkšņi atvēru acis un pa logu ieraudzīju ābolu." at bounding box center [211, 209] width 127 height 9
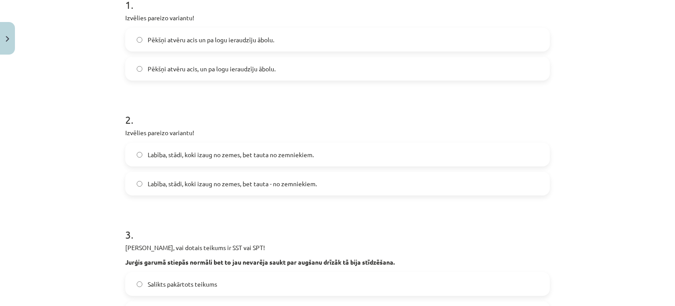
scroll to position [154, 0]
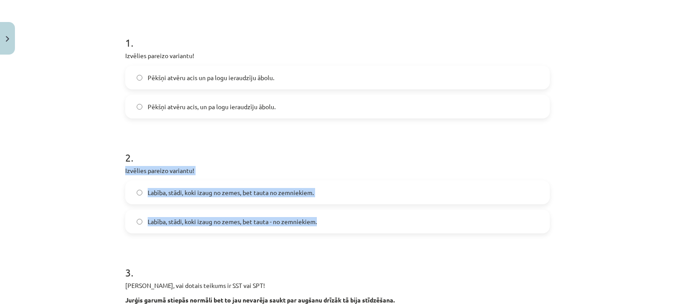
drag, startPoint x: 117, startPoint y: 164, endPoint x: 333, endPoint y: 220, distance: 223.1
click at [169, 191] on span "Labība, stādi, koki izaug no zemes, bet tauta no zemniekiem." at bounding box center [231, 192] width 166 height 9
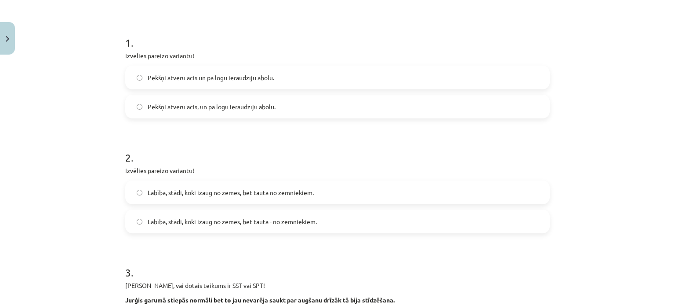
drag, startPoint x: 162, startPoint y: 230, endPoint x: 159, endPoint y: 226, distance: 5.1
click at [161, 230] on label "Labība, stādi, koki izaug no zemes, bet tauta - no zemniekiem." at bounding box center [337, 221] width 423 height 22
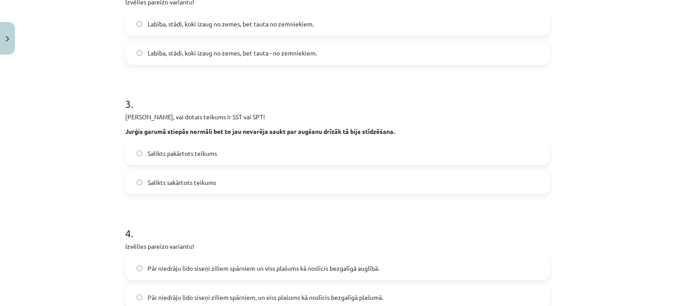
scroll to position [330, 0]
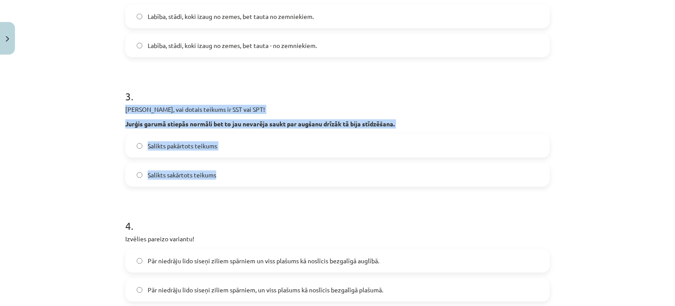
drag, startPoint x: 122, startPoint y: 109, endPoint x: 230, endPoint y: 173, distance: 125.6
click at [230, 173] on div "3 . Nosaki, vai dotais teikums ir SST vai SPT! Jurģis garumā stiepās normāli be…" at bounding box center [337, 131] width 425 height 112
click at [107, 168] on div "Mācību tēma: Latviešu valodas 9. klases 1. ieskaites mācību materiāls #7 6. tēm…" at bounding box center [337, 153] width 675 height 306
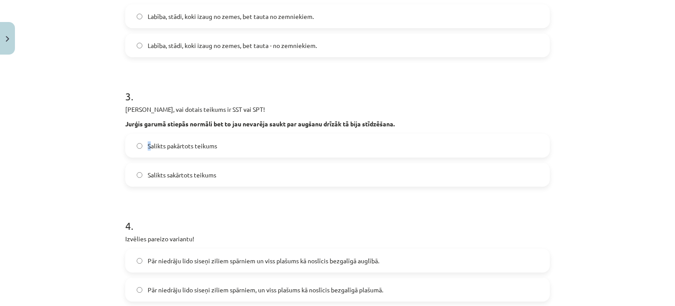
click at [146, 151] on label "Salikts pakārtots teikums" at bounding box center [337, 146] width 423 height 22
click at [139, 148] on label "Salikts pakārtots teikums" at bounding box center [337, 146] width 423 height 22
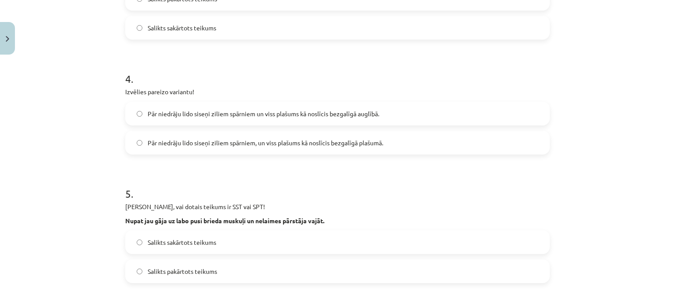
scroll to position [462, 0]
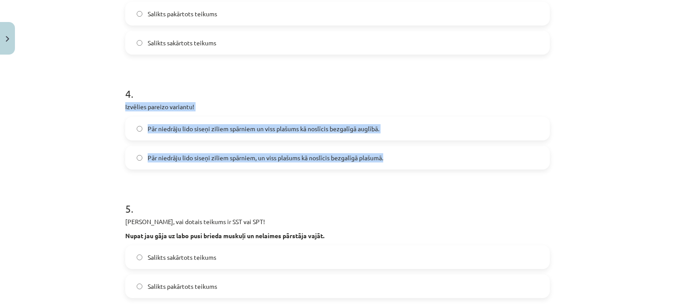
drag, startPoint x: 120, startPoint y: 109, endPoint x: 399, endPoint y: 165, distance: 285.3
click at [400, 168] on div "12 XP Saņemsi Grūts 104 pilda Apraksts Uzdevums Palīdzība 1 . Izvēlies pareizo …" at bounding box center [337, 74] width 435 height 954
drag, startPoint x: 244, startPoint y: 102, endPoint x: 250, endPoint y: 102, distance: 5.8
click at [244, 102] on p "Izvēlies pareizo variantu!" at bounding box center [337, 106] width 425 height 9
click at [291, 103] on p "Izvēlies pareizo variantu!" at bounding box center [337, 106] width 425 height 9
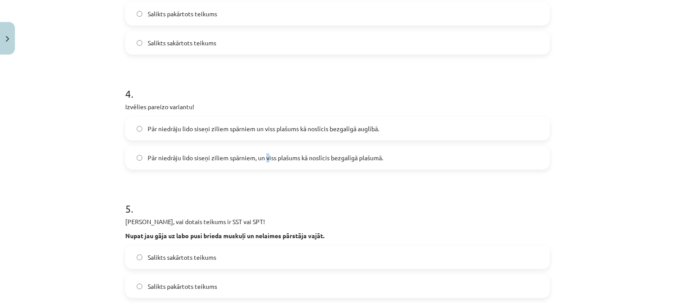
click at [264, 156] on span "Pār niedrāju lido siseņi ziliem spārniem, un viss plašums kā noslīcis bezgalīgā…" at bounding box center [266, 157] width 236 height 9
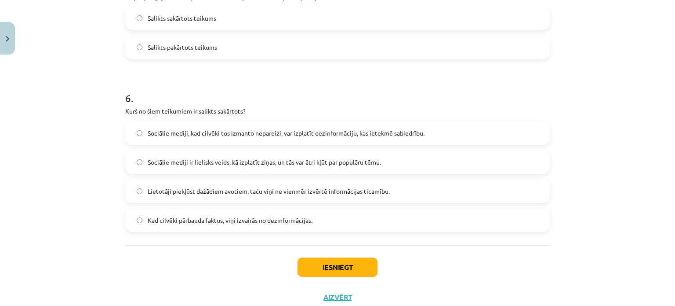
scroll to position [728, 0]
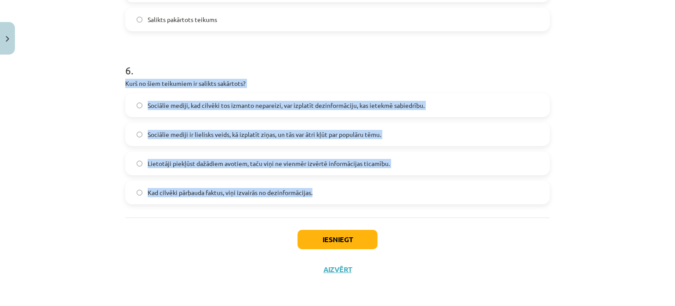
drag, startPoint x: 111, startPoint y: 80, endPoint x: 376, endPoint y: 190, distance: 286.3
click at [376, 190] on div "Mācību tēma: Latviešu valodas 9. klases 1. ieskaites mācību materiāls #7 6. tēm…" at bounding box center [337, 153] width 675 height 306
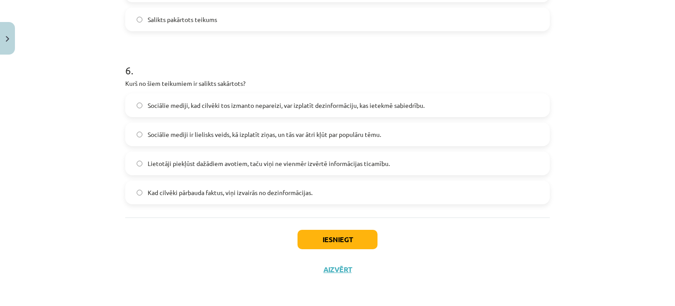
click at [208, 69] on h1 "6 ." at bounding box center [337, 62] width 425 height 27
click at [174, 133] on span "Sociālie mediji ir lielisks veids, kā izplatīt ziņas, un tās var ātri kļūt par …" at bounding box center [264, 134] width 233 height 9
click at [327, 241] on button "Iesniegt" at bounding box center [338, 239] width 80 height 19
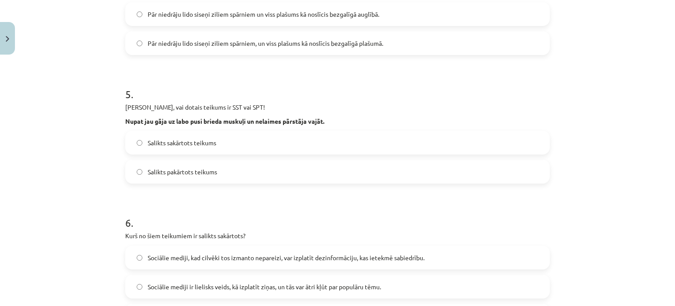
scroll to position [640, 0]
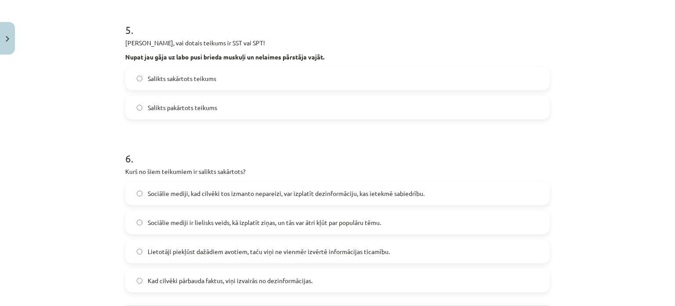
click at [188, 82] on label "Salikts sakārtots teikums" at bounding box center [337, 78] width 423 height 22
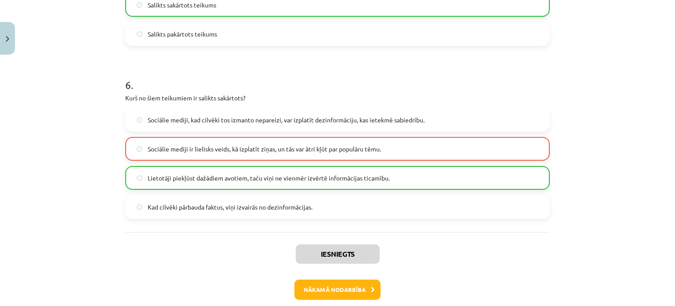
scroll to position [728, 0]
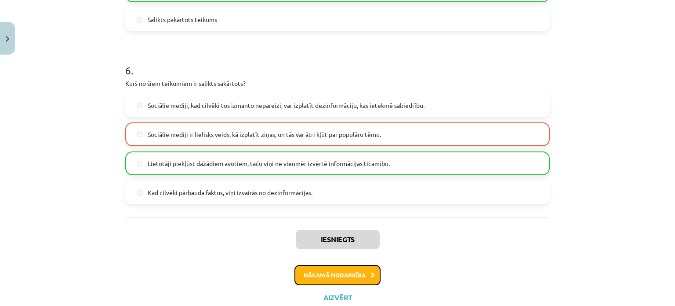
click at [352, 270] on button "Nākamā nodarbība" at bounding box center [338, 275] width 86 height 20
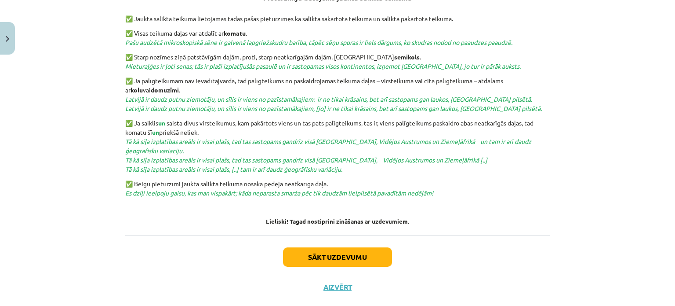
scroll to position [361, 0]
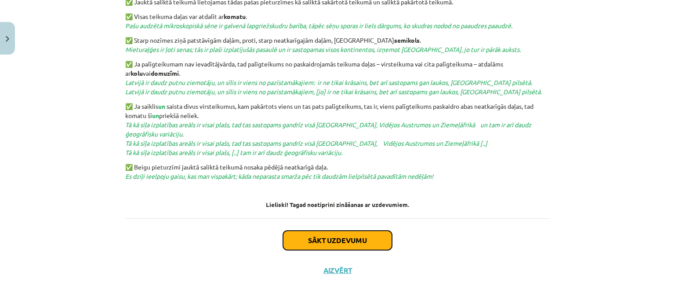
click at [337, 237] on button "Sākt uzdevumu" at bounding box center [337, 239] width 109 height 19
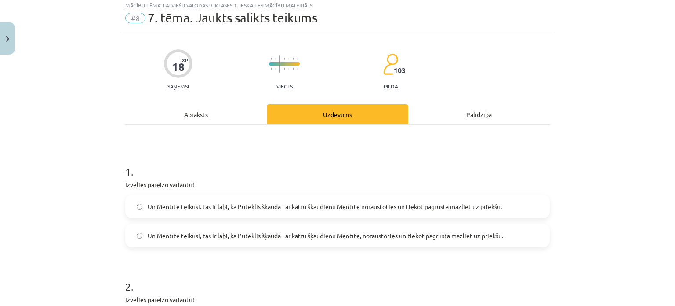
scroll to position [22, 0]
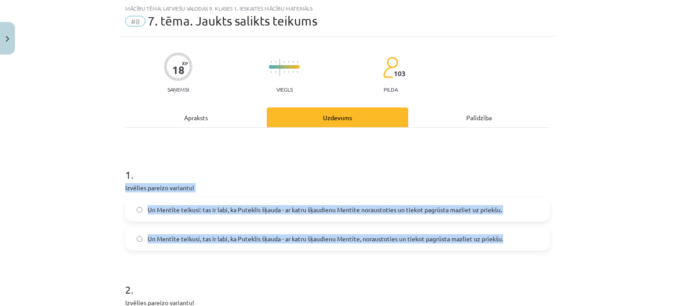
drag, startPoint x: 120, startPoint y: 188, endPoint x: 520, endPoint y: 225, distance: 401.4
click at [208, 180] on div "1 . Izvēlies pareizo variantu! Un Mentīte teikusi: tas ir labi, ka Puteklis šķa…" at bounding box center [337, 201] width 425 height 97
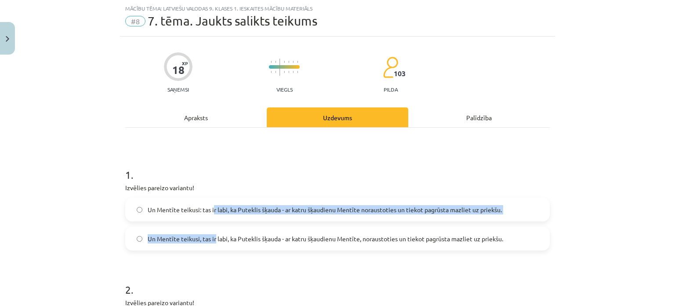
drag, startPoint x: 209, startPoint y: 214, endPoint x: 209, endPoint y: 221, distance: 7.0
click at [211, 222] on div "Un Mentīte teikusi: tas ir labi, ka Puteklis šķauda - ar katru šķaudienu Mentīt…" at bounding box center [337, 223] width 425 height 53
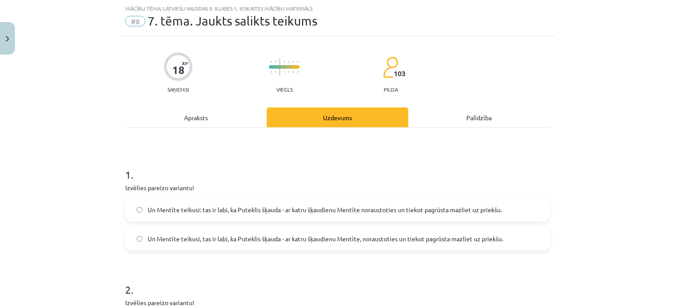
click at [208, 216] on label "Un Mentīte teikusi: tas ir labi, ka Puteklis šķauda - ar katru šķaudienu Mentīt…" at bounding box center [337, 209] width 423 height 22
drag, startPoint x: 206, startPoint y: 212, endPoint x: 201, endPoint y: 210, distance: 5.3
click at [204, 212] on span "Un Mentīte teikusi: tas ir labi, ka Puteklis šķauda - ar katru šķaudienu Mentīt…" at bounding box center [325, 209] width 354 height 9
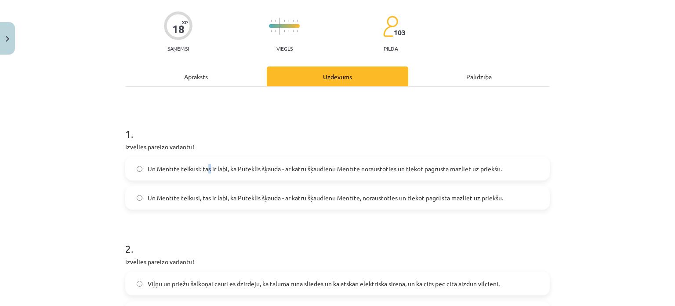
scroll to position [154, 0]
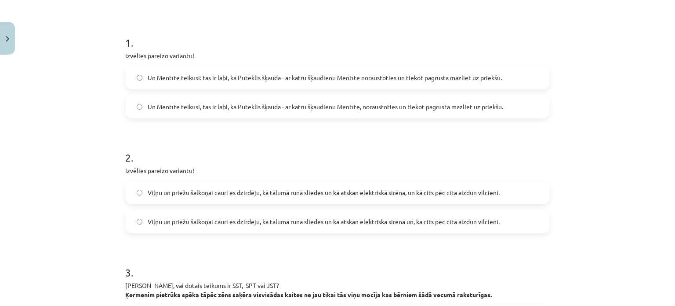
click at [174, 144] on h1 "2 ." at bounding box center [337, 149] width 425 height 27
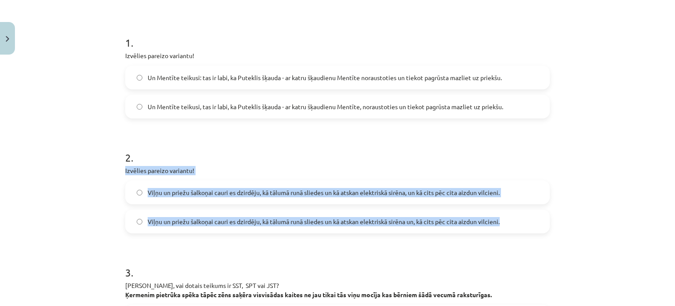
drag, startPoint x: 118, startPoint y: 173, endPoint x: 524, endPoint y: 221, distance: 409.1
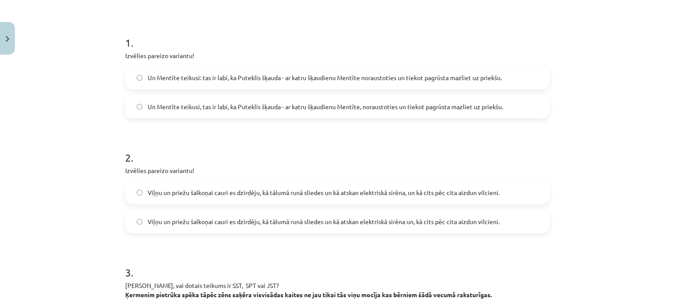
click at [209, 157] on h1 "2 ." at bounding box center [337, 149] width 425 height 27
click at [210, 193] on span "Viļņu un priežu šalkoņai cauri es dzirdēju, kā tālumā runā sliedes un kā atskan…" at bounding box center [324, 192] width 352 height 9
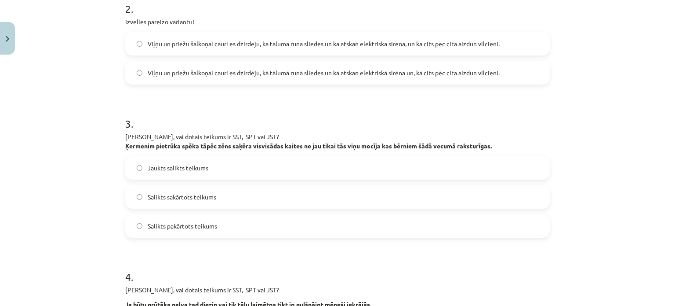
scroll to position [374, 0]
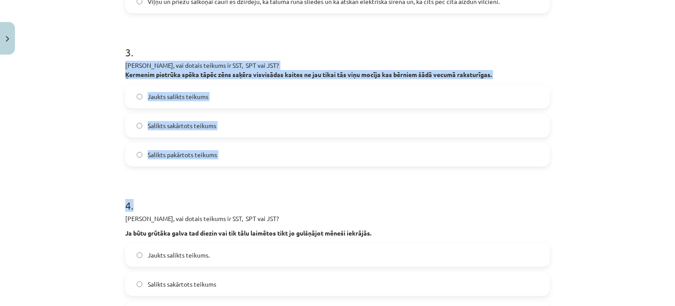
drag, startPoint x: 118, startPoint y: 61, endPoint x: 271, endPoint y: 197, distance: 204.3
click at [108, 64] on div "Mācību tēma: Latviešu valodas 9. klases 1. ieskaites mācību materiāls #8 7. tēm…" at bounding box center [337, 153] width 675 height 306
drag, startPoint x: 115, startPoint y: 63, endPoint x: 229, endPoint y: 163, distance: 151.7
click at [229, 163] on div "Mācību tēma: Latviešu valodas 9. klases 1. ieskaites mācību materiāls #8 7. tēm…" at bounding box center [337, 153] width 675 height 306
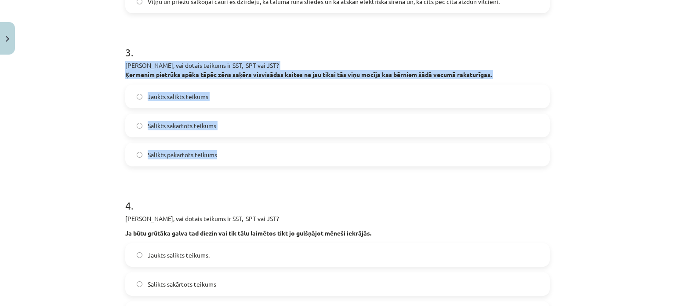
click at [101, 102] on div "Mācību tēma: Latviešu valodas 9. klases 1. ieskaites mācību materiāls #8 7. tēm…" at bounding box center [337, 153] width 675 height 306
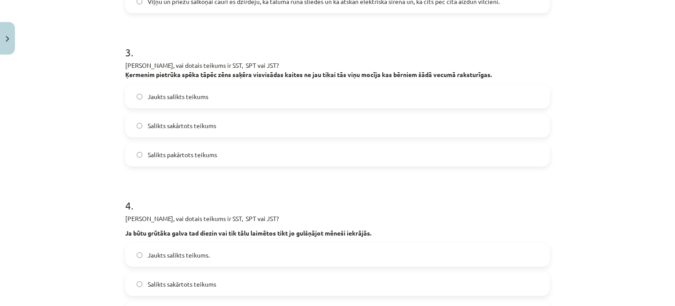
click at [141, 93] on label "Jaukts salikts teikums" at bounding box center [337, 96] width 423 height 22
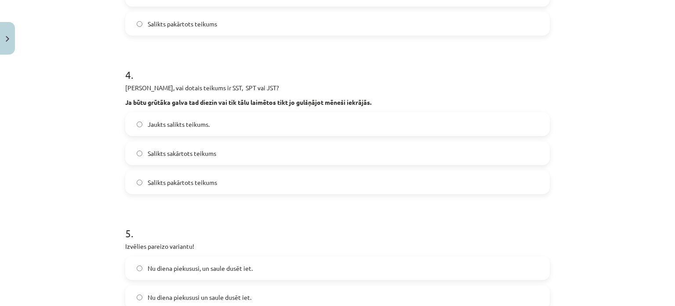
scroll to position [506, 0]
drag, startPoint x: 131, startPoint y: 87, endPoint x: 148, endPoint y: 87, distance: 16.7
click at [152, 90] on div "Mācību tēma: Latviešu valodas 9. klases 1. ieskaites mācību materiāls #8 7. tēm…" at bounding box center [337, 153] width 675 height 306
click at [159, 66] on h1 "4 ." at bounding box center [337, 65] width 425 height 27
drag, startPoint x: 81, startPoint y: 112, endPoint x: 87, endPoint y: 108, distance: 6.9
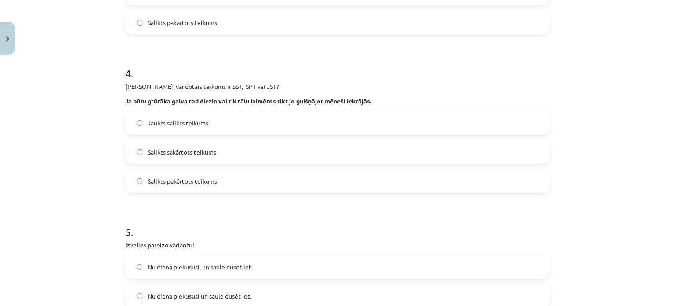
click at [81, 113] on div "Mācību tēma: Latviešu valodas 9. klases 1. ieskaites mācību materiāls #8 7. tēm…" at bounding box center [337, 153] width 675 height 306
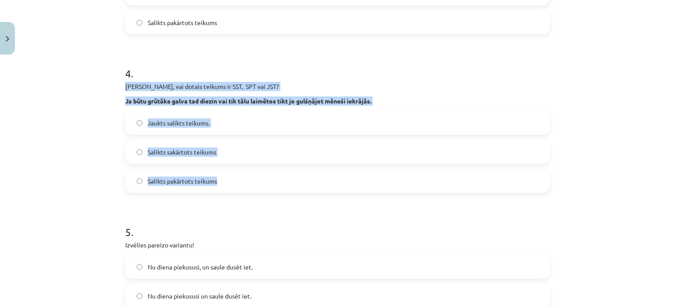
drag, startPoint x: 115, startPoint y: 82, endPoint x: 278, endPoint y: 178, distance: 189.6
click at [278, 178] on div "Mācību tēma: Latviešu valodas 9. klases 1. ieskaites mācību materiāls #8 7. tēm…" at bounding box center [337, 153] width 675 height 306
click at [145, 156] on label "Salikts sakārtots teikums" at bounding box center [337, 152] width 423 height 22
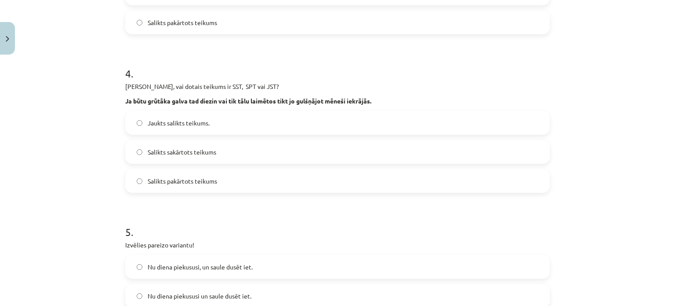
click at [142, 184] on label "Salikts pakārtots teikums" at bounding box center [337, 181] width 423 height 22
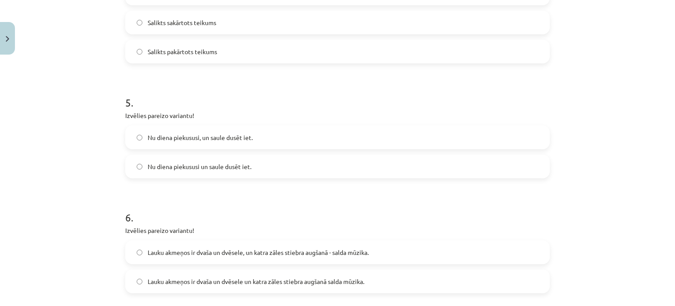
scroll to position [638, 0]
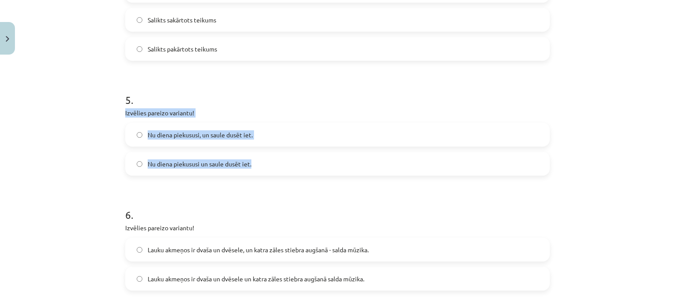
drag, startPoint x: 117, startPoint y: 114, endPoint x: 270, endPoint y: 162, distance: 161.3
click at [270, 161] on div "18 XP Saņemsi Viegls 103 pilda Apraksts Uzdevums Palīdzība 1 . Izvēlies pareizo…" at bounding box center [337, 68] width 435 height 1294
click at [199, 165] on span "Nu diena piekususi un saule dusēt iet." at bounding box center [200, 163] width 104 height 9
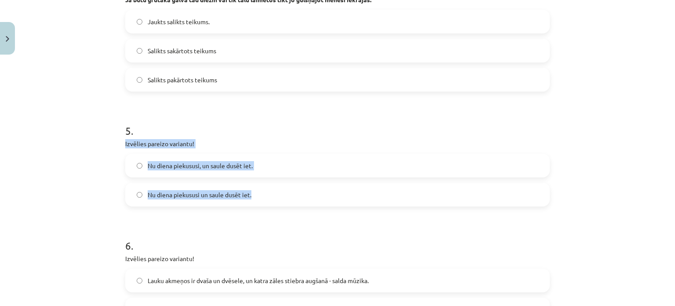
scroll to position [594, 0]
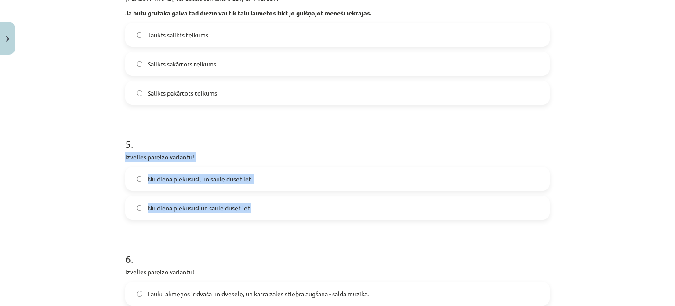
click at [94, 155] on div "Mācību tēma: Latviešu valodas 9. klases 1. ieskaites mācību materiāls #8 7. tēm…" at bounding box center [337, 153] width 675 height 306
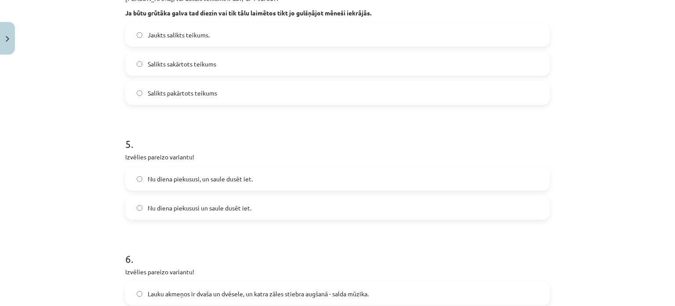
click at [94, 154] on div "Mācību tēma: Latviešu valodas 9. klases 1. ieskaites mācību materiāls #8 7. tēm…" at bounding box center [337, 153] width 675 height 306
click at [111, 144] on div "Mācību tēma: Latviešu valodas 9. klases 1. ieskaites mācību materiāls #8 7. tēm…" at bounding box center [337, 153] width 675 height 306
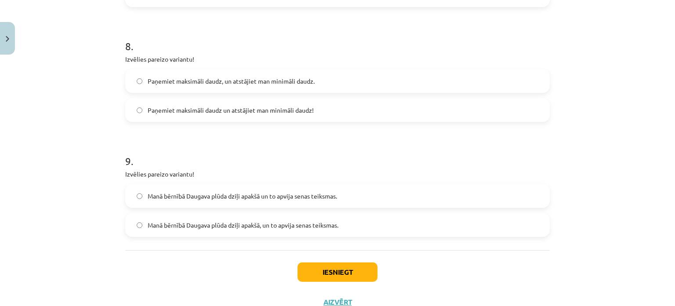
scroll to position [1068, 0]
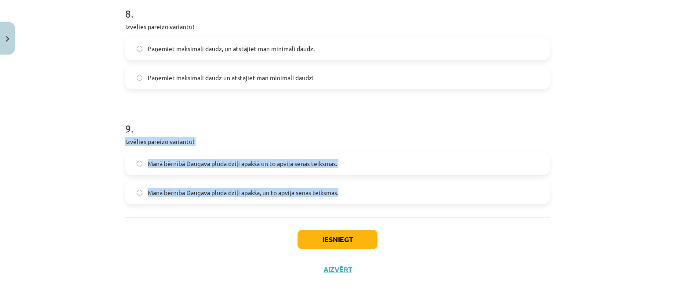
drag, startPoint x: 121, startPoint y: 142, endPoint x: 350, endPoint y: 190, distance: 233.5
click at [350, 190] on div "9 . Izvēlies pareizo variantu! Manā bērnībā Daugava plūda dziļi apakšā un to ap…" at bounding box center [337, 155] width 425 height 97
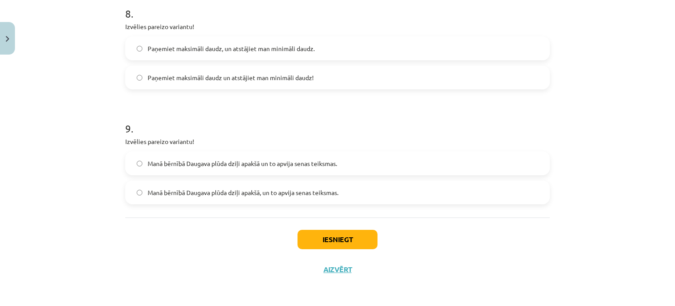
click at [195, 116] on h1 "9 ." at bounding box center [337, 120] width 425 height 27
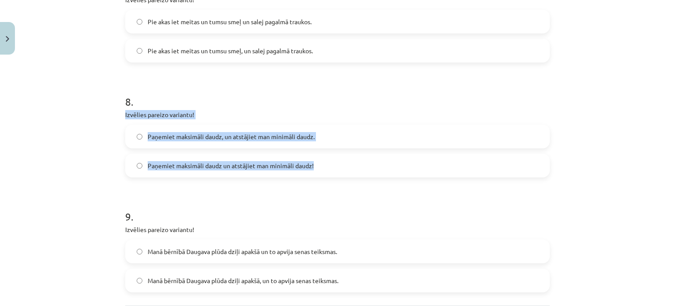
drag, startPoint x: 122, startPoint y: 116, endPoint x: 360, endPoint y: 151, distance: 241.0
click at [360, 151] on div "8 . Izvēlies pareizo variantu! Paņemiet maksimāli daudz, un atstājiet man minim…" at bounding box center [337, 128] width 425 height 97
click at [141, 160] on label "Paņemiet maksimāli daudz un atstājiet man minimāli daudz!" at bounding box center [337, 165] width 423 height 22
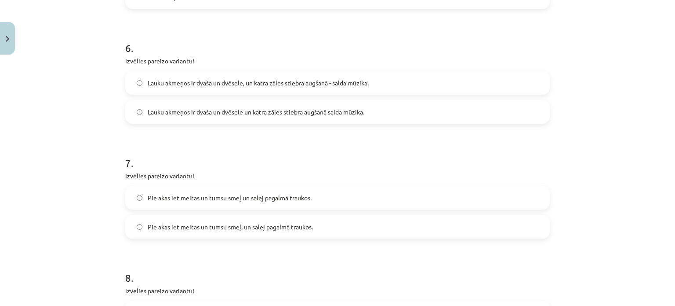
scroll to position [716, 0]
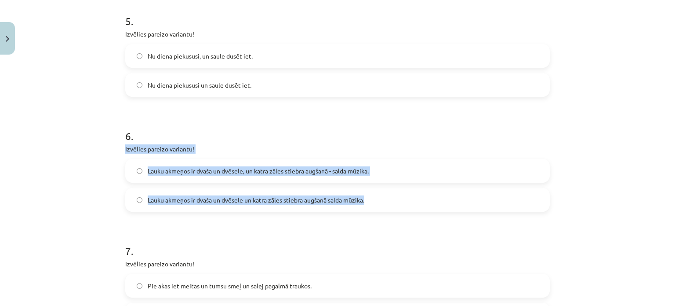
drag, startPoint x: 115, startPoint y: 151, endPoint x: 372, endPoint y: 202, distance: 262.7
click at [372, 202] on div "Mācību tēma: Latviešu valodas 9. klases 1. ieskaites mācību materiāls #8 7. tēm…" at bounding box center [337, 153] width 675 height 306
click at [139, 168] on label "Lauku akmeņos ir dvaša un dvēsele, un katra zāles stiebra augšanā - salda mūzik…" at bounding box center [337, 171] width 423 height 22
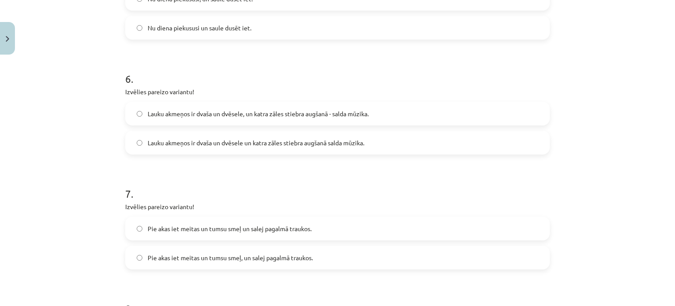
scroll to position [848, 0]
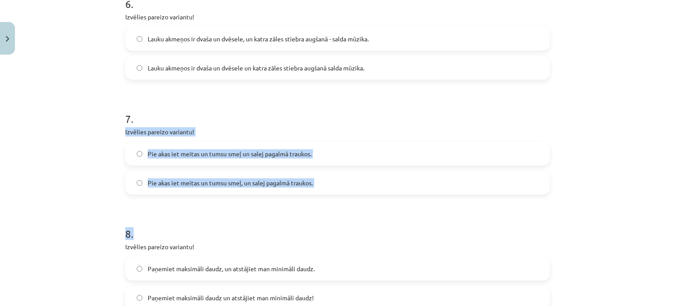
drag, startPoint x: 118, startPoint y: 132, endPoint x: 340, endPoint y: 193, distance: 230.1
click at [132, 186] on label "Pie akas iet meitas un tumsu smeļ, un salej pagalmā traukos." at bounding box center [337, 182] width 423 height 22
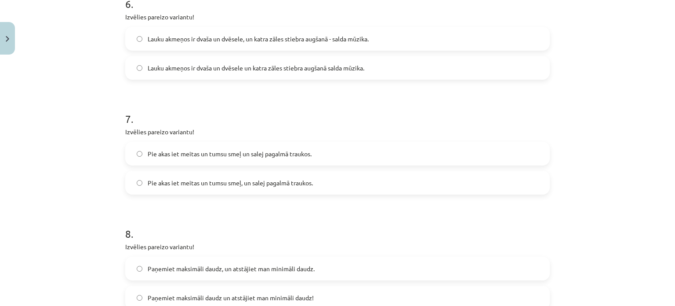
click at [96, 182] on div "Mācību tēma: Latviešu valodas 9. klases 1. ieskaites mācību materiāls #8 7. tēm…" at bounding box center [337, 153] width 675 height 306
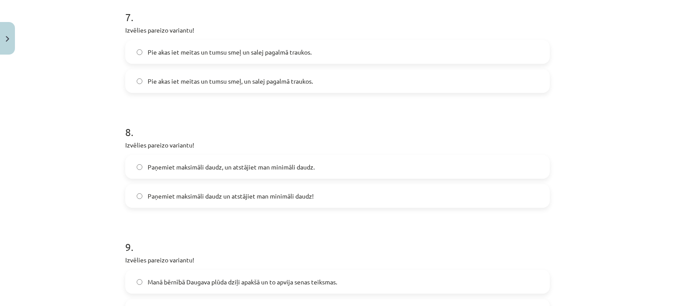
scroll to position [1024, 0]
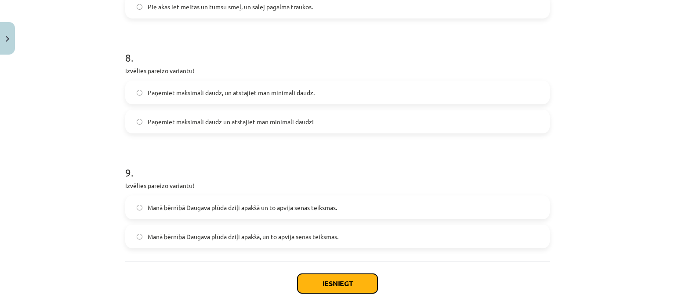
click at [313, 288] on button "Iesniegt" at bounding box center [338, 282] width 80 height 19
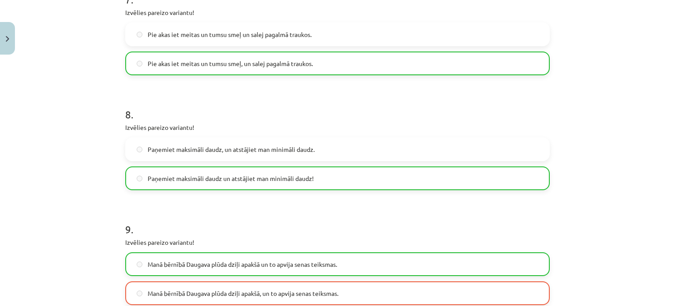
scroll to position [1096, 0]
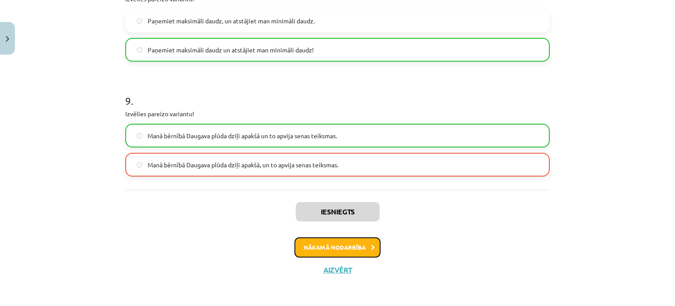
click at [323, 248] on button "Nākamā nodarbība" at bounding box center [338, 247] width 86 height 20
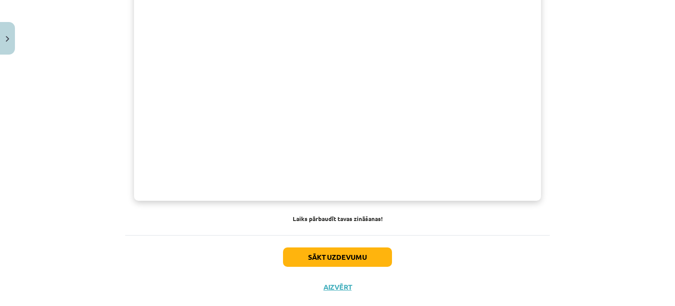
scroll to position [682, 0]
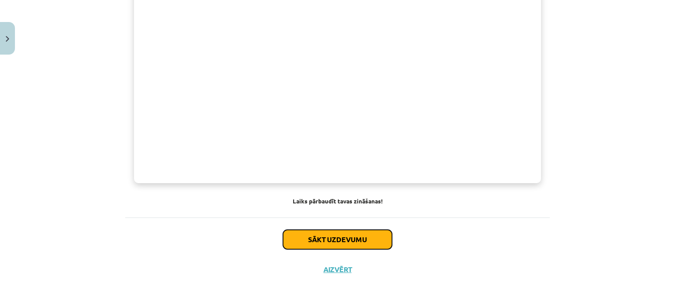
click at [369, 236] on button "Sākt uzdevumu" at bounding box center [337, 239] width 109 height 19
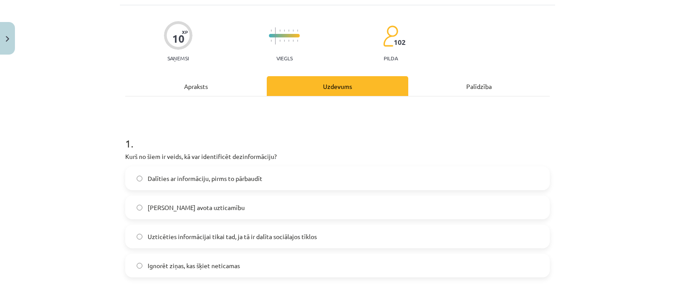
scroll to position [66, 0]
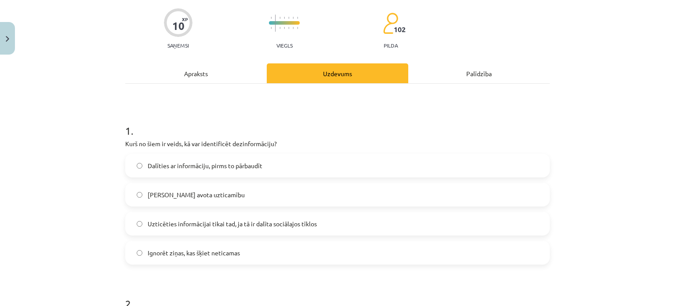
click at [374, 73] on div "Uzdevums" at bounding box center [338, 73] width 142 height 20
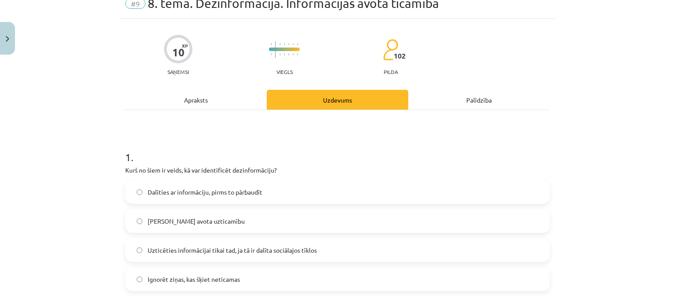
scroll to position [26, 0]
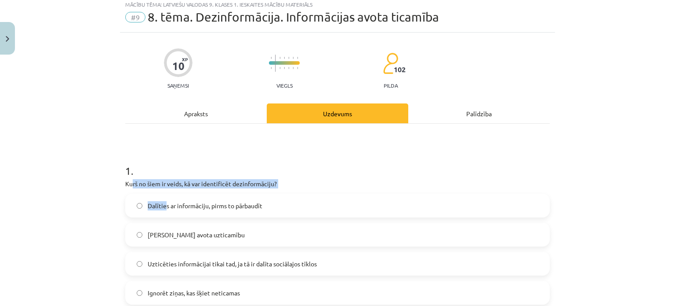
drag, startPoint x: 144, startPoint y: 190, endPoint x: 162, endPoint y: 192, distance: 18.2
click at [162, 192] on div "1 . Kurš no šiem ir veids, kā var identificēt dezinformāciju? Dalīties ar infor…" at bounding box center [337, 226] width 425 height 155
click at [107, 184] on div "Mācību tēma: Latviešu valodas 9. klases 1. ieskaites mācību materiāls #9 8. tēm…" at bounding box center [337, 153] width 675 height 306
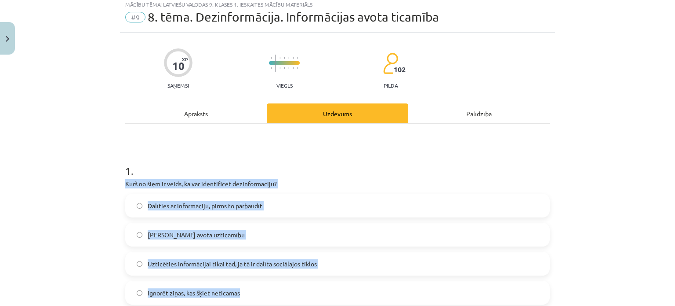
drag, startPoint x: 119, startPoint y: 179, endPoint x: 318, endPoint y: 292, distance: 229.2
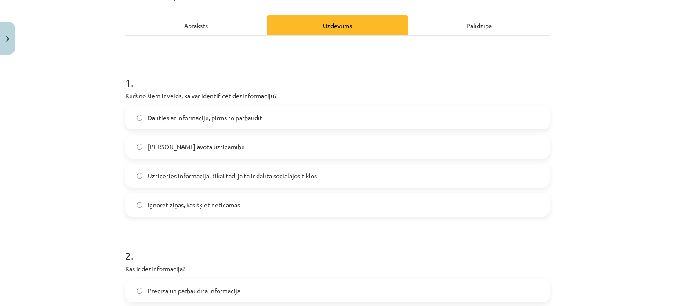
click at [159, 149] on span "Pārbaudīt avota uzticamību" at bounding box center [196, 146] width 97 height 9
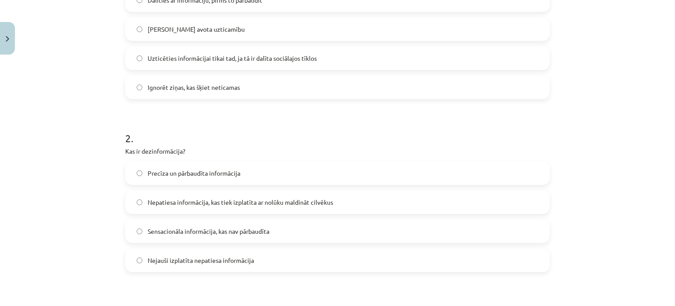
scroll to position [246, 0]
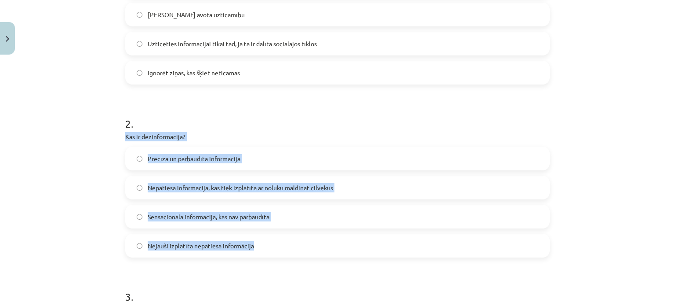
drag, startPoint x: 114, startPoint y: 139, endPoint x: 265, endPoint y: 242, distance: 182.6
click at [265, 242] on div "Mācību tēma: Latviešu valodas 9. klases 1. ieskaites mācību materiāls #9 8. tēm…" at bounding box center [337, 153] width 675 height 306
click at [169, 186] on span "Nepatiesa informācija, kas tiek izplatīta ar nolūku maldināt cilvēkus" at bounding box center [241, 187] width 186 height 9
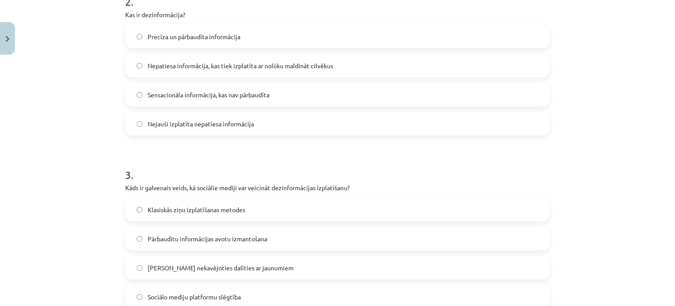
scroll to position [422, 0]
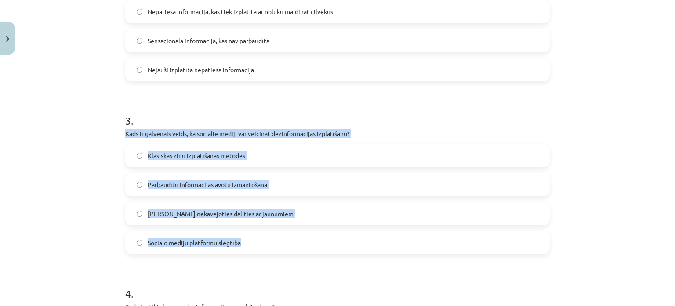
drag, startPoint x: 115, startPoint y: 135, endPoint x: 323, endPoint y: 239, distance: 232.6
click at [326, 245] on div "Mācību tēma: Latviešu valodas 9. klases 1. ieskaites mācību materiāls #9 8. tēm…" at bounding box center [337, 153] width 675 height 306
click at [121, 156] on div "10 XP Saņemsi Viegls 102 pilda Apraksts Uzdevums Palīdzība 1 . Kurš no šiem ir …" at bounding box center [337, 158] width 435 height 1043
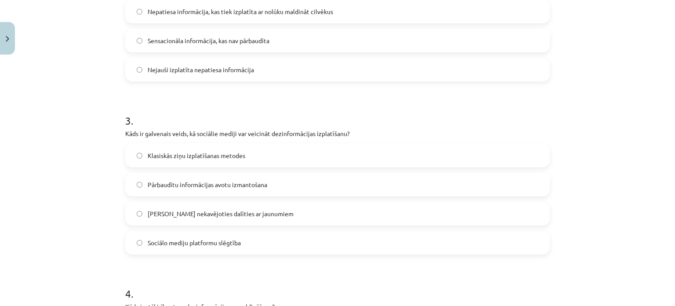
click at [142, 214] on label "Iespēja nekavējoties dalīties ar jaunumiem" at bounding box center [337, 213] width 423 height 22
click at [148, 209] on span "Iespēja nekavējoties dalīties ar jaunumiem" at bounding box center [221, 213] width 146 height 9
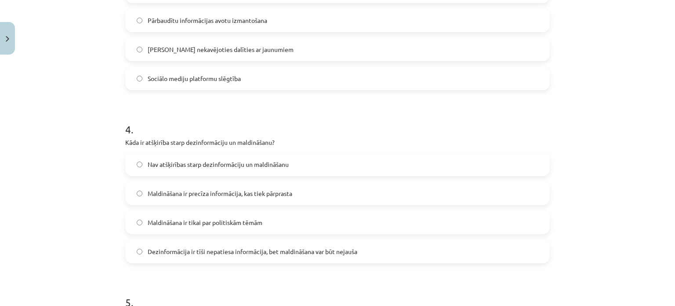
scroll to position [642, 0]
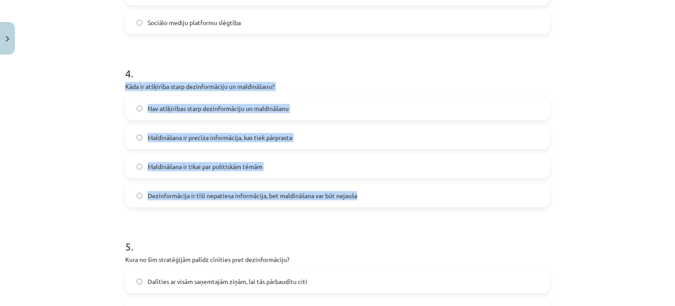
drag, startPoint x: 120, startPoint y: 86, endPoint x: 365, endPoint y: 197, distance: 268.8
click at [365, 197] on div "Mācību tēma: Latviešu valodas 9. klases 1. ieskaites mācību materiāls #9 8. tēm…" at bounding box center [337, 153] width 675 height 306
click at [125, 153] on div "Nav atšķirības starp dezinformāciju un maldināšanu Maldināšana ir precīza infor…" at bounding box center [337, 151] width 425 height 111
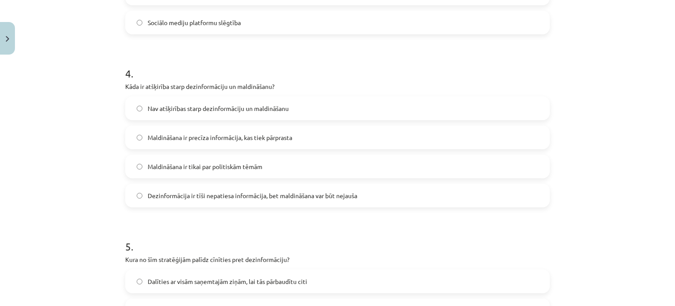
click at [135, 190] on label "Dezinformācija ir tīši nepatiesa informācija, bet maldināšana var būt nejauša" at bounding box center [337, 195] width 423 height 22
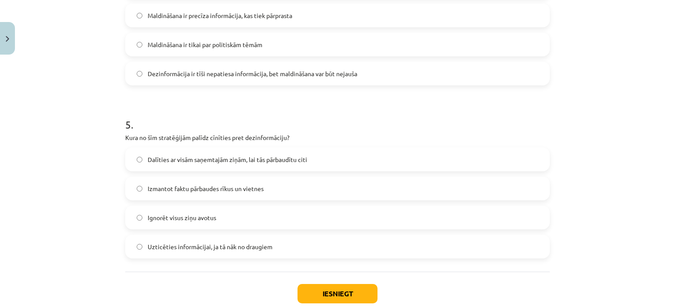
scroll to position [817, 0]
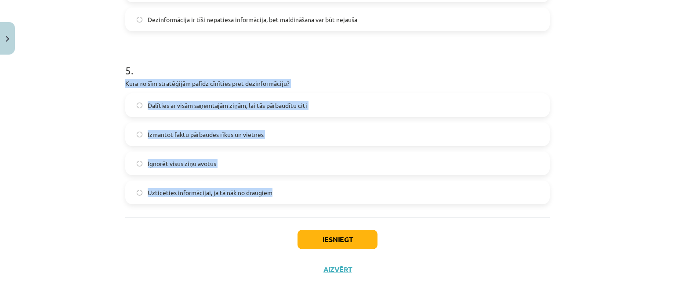
drag, startPoint x: 115, startPoint y: 81, endPoint x: 311, endPoint y: 195, distance: 226.6
click at [310, 193] on div "Mācību tēma: Latviešu valodas 9. klases 1. ieskaites mācību materiāls #9 8. tēm…" at bounding box center [337, 153] width 675 height 306
click at [143, 136] on label "Izmantot faktu pārbaudes rīkus un vietnes" at bounding box center [337, 134] width 423 height 22
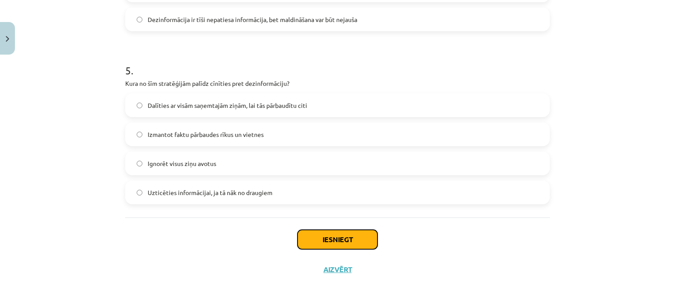
click at [368, 242] on button "Iesniegt" at bounding box center [338, 239] width 80 height 19
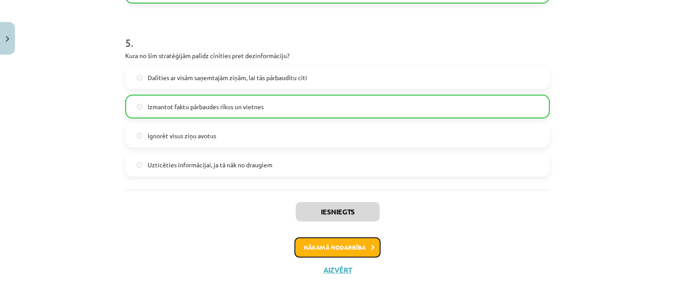
click at [345, 249] on button "Nākamā nodarbība" at bounding box center [338, 247] width 86 height 20
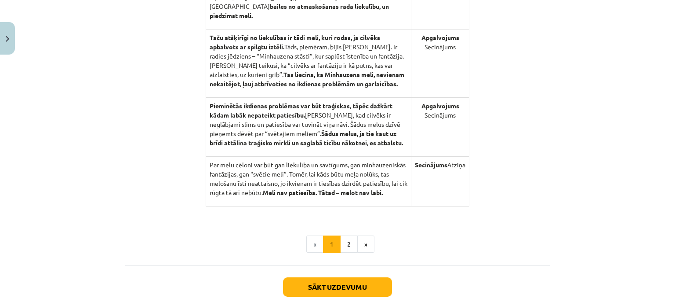
scroll to position [947, 0]
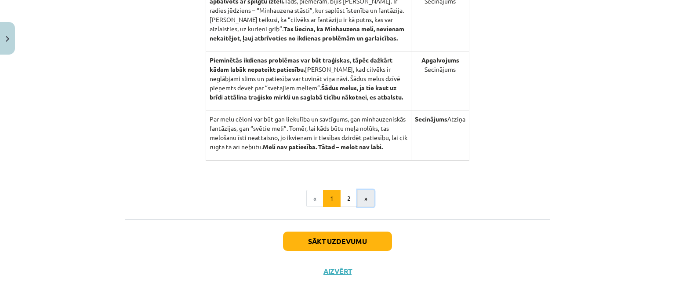
click at [362, 197] on button "»" at bounding box center [365, 199] width 17 height 18
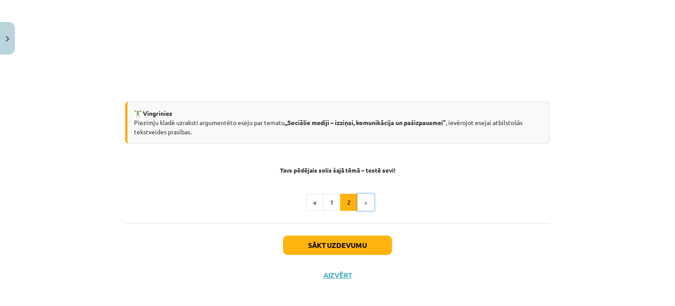
scroll to position [284, 0]
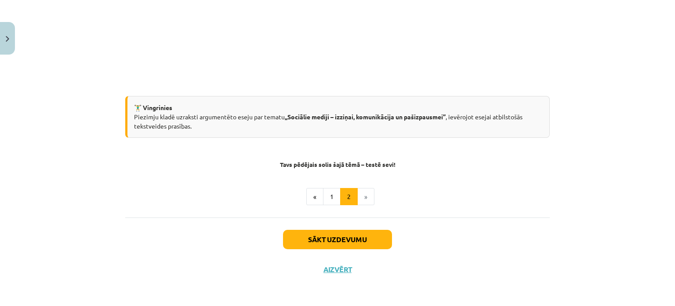
click at [359, 204] on li "»" at bounding box center [366, 197] width 17 height 18
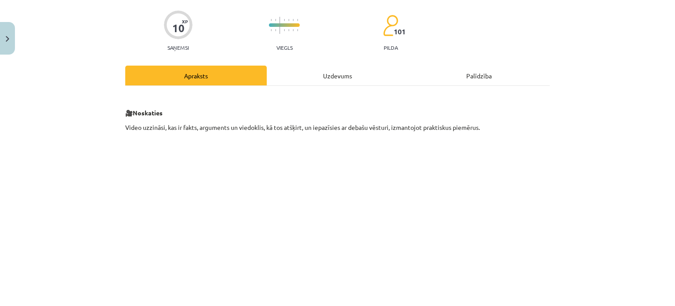
scroll to position [0, 0]
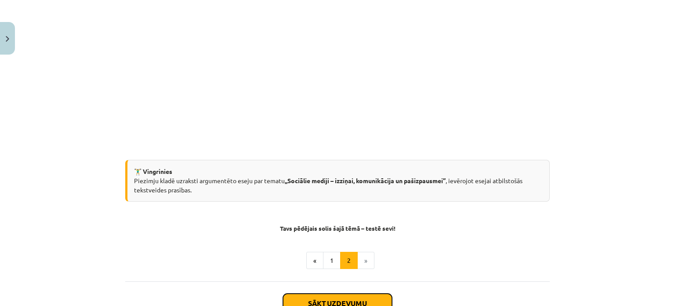
click at [324, 297] on button "Sākt uzdevumu" at bounding box center [337, 302] width 109 height 19
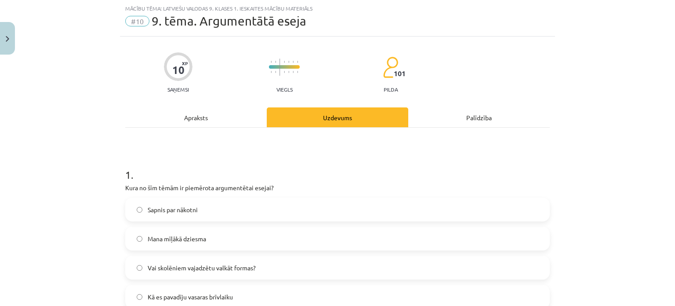
scroll to position [110, 0]
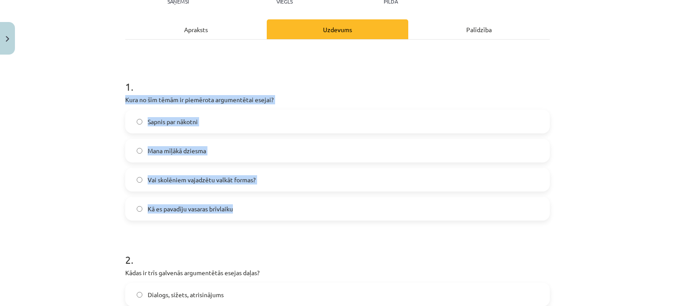
drag, startPoint x: 120, startPoint y: 98, endPoint x: 328, endPoint y: 203, distance: 232.8
click at [141, 178] on label "Vai skolēniem vajadzētu valkāt formas?" at bounding box center [337, 179] width 423 height 22
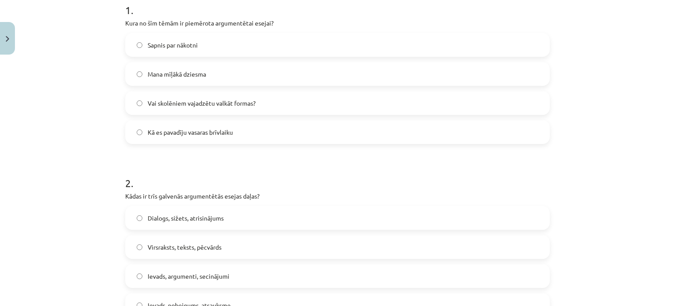
scroll to position [286, 0]
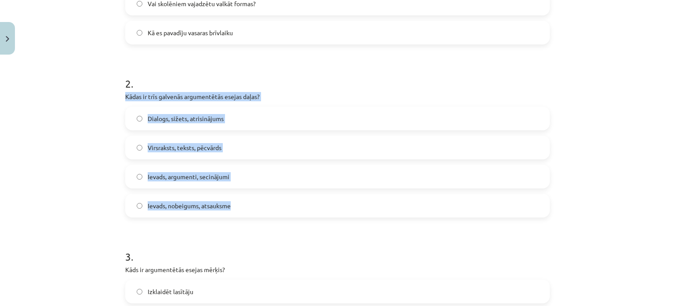
drag, startPoint x: 120, startPoint y: 95, endPoint x: 265, endPoint y: 205, distance: 182.6
click at [267, 205] on div "10 XP Saņemsi Viegls 101 pilda Apraksts Uzdevums Palīdzība 1 . Kura no šīm tēmā…" at bounding box center [337, 294] width 435 height 1043
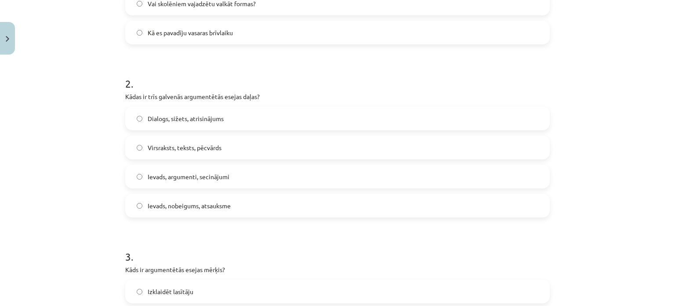
click at [267, 240] on h1 "3 ." at bounding box center [337, 248] width 425 height 27
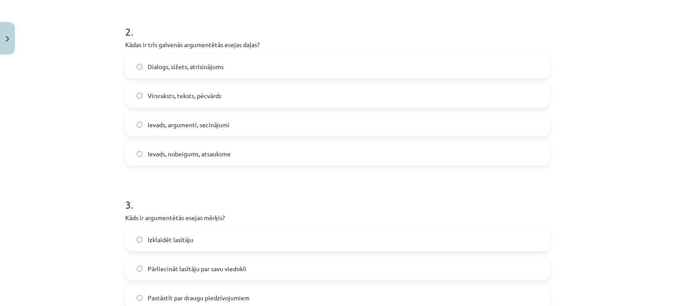
scroll to position [374, 0]
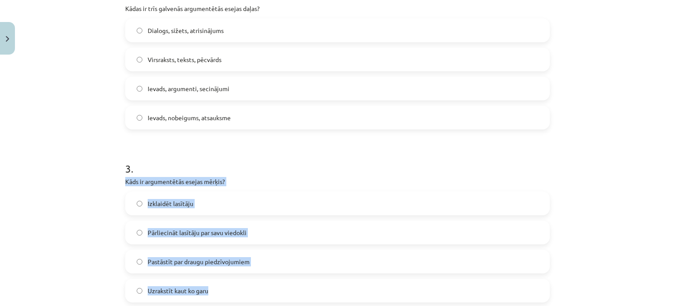
drag, startPoint x: 120, startPoint y: 181, endPoint x: 221, endPoint y: 283, distance: 143.6
click at [223, 286] on div "10 XP Saņemsi Viegls 101 pilda Apraksts Uzdevums Palīdzība 1 . Kura no šīm tēmā…" at bounding box center [337, 206] width 435 height 1043
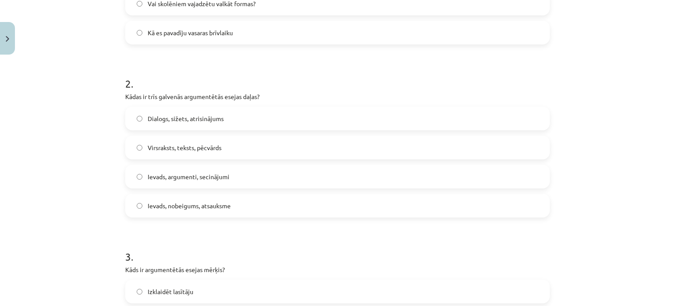
click at [139, 175] on label "Ievads, argumenti, secinājumi" at bounding box center [337, 176] width 423 height 22
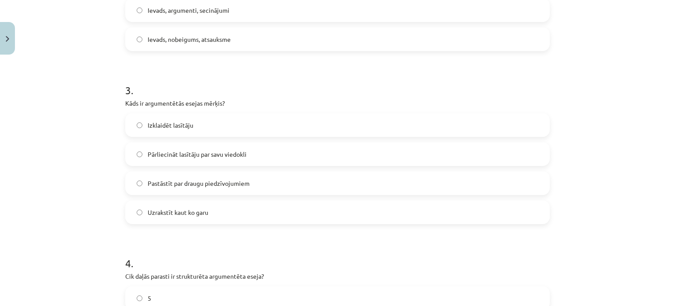
scroll to position [506, 0]
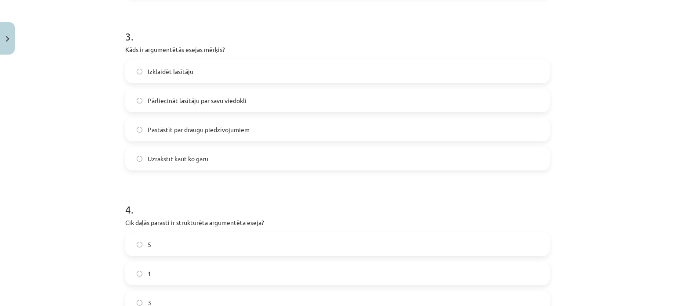
click at [148, 100] on span "Pārliecināt lasītāju par savu viedokli" at bounding box center [197, 100] width 99 height 9
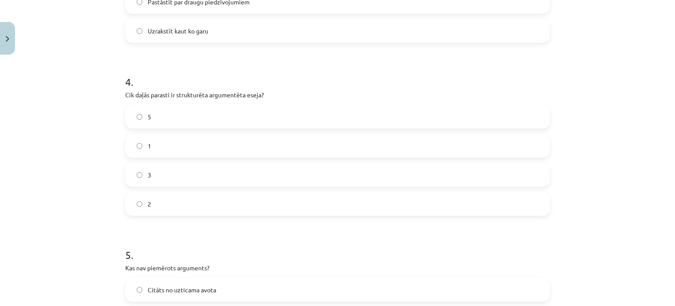
scroll to position [638, 0]
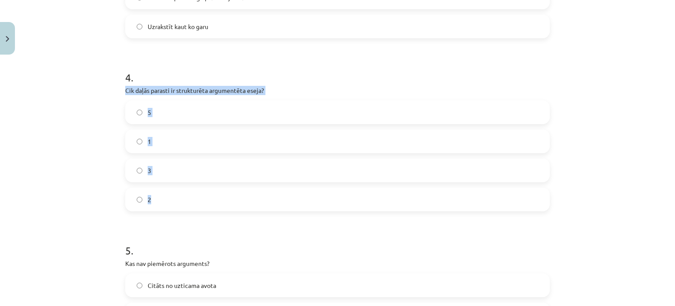
drag, startPoint x: 118, startPoint y: 95, endPoint x: 266, endPoint y: 201, distance: 182.1
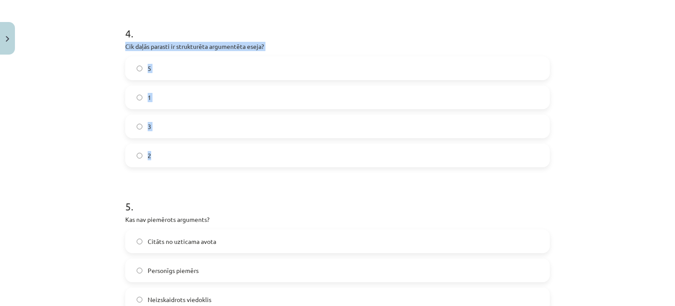
scroll to position [813, 0]
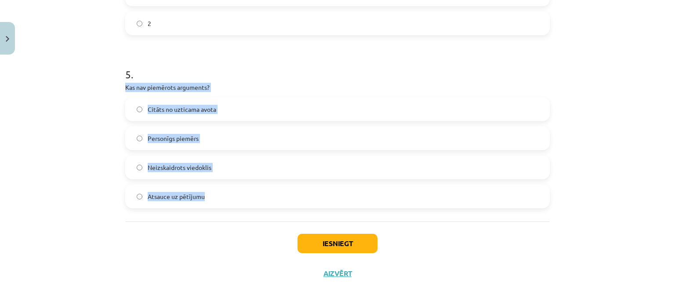
drag, startPoint x: 117, startPoint y: 90, endPoint x: 250, endPoint y: 193, distance: 167.6
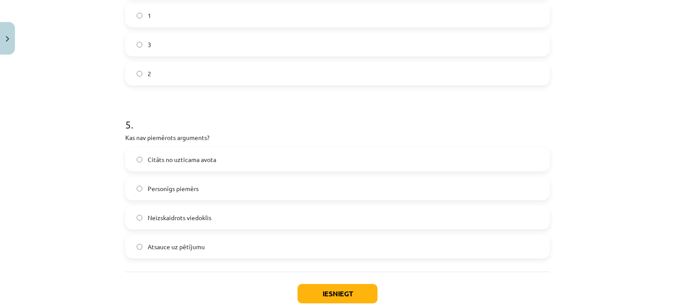
scroll to position [725, 0]
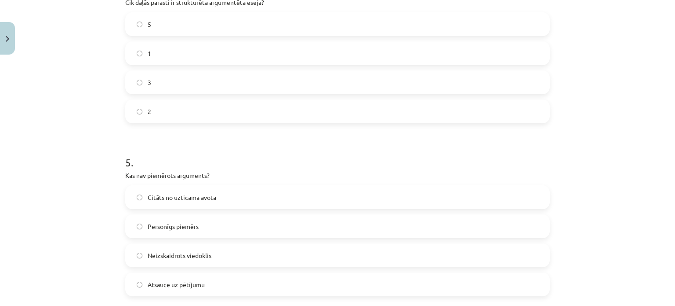
click at [135, 78] on label "3" at bounding box center [337, 82] width 423 height 22
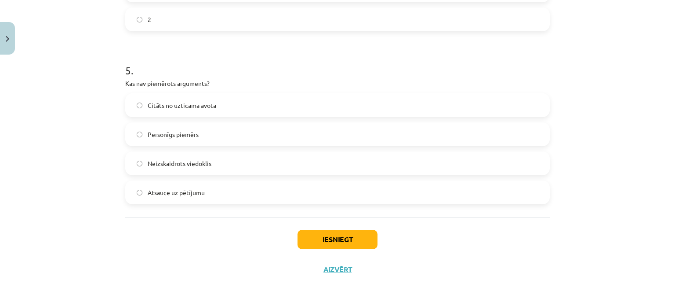
click at [174, 160] on span "Neizskaidrots viedoklis" at bounding box center [180, 163] width 64 height 9
drag, startPoint x: 297, startPoint y: 226, endPoint x: 303, endPoint y: 235, distance: 11.2
click at [296, 228] on div "Iesniegt Aizvērt" at bounding box center [337, 248] width 425 height 62
click at [304, 236] on button "Iesniegt" at bounding box center [338, 239] width 80 height 19
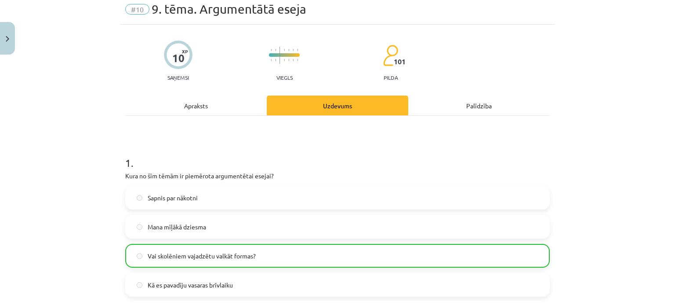
scroll to position [0, 0]
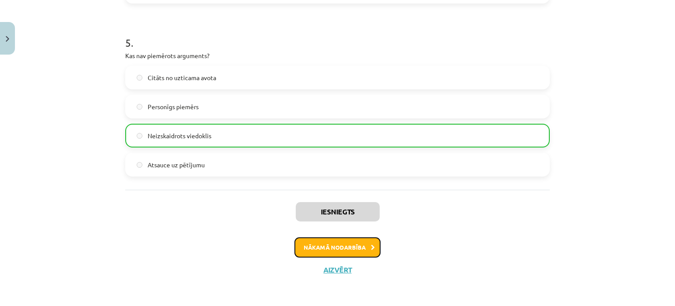
click at [339, 253] on button "Nākamā nodarbība" at bounding box center [338, 247] width 86 height 20
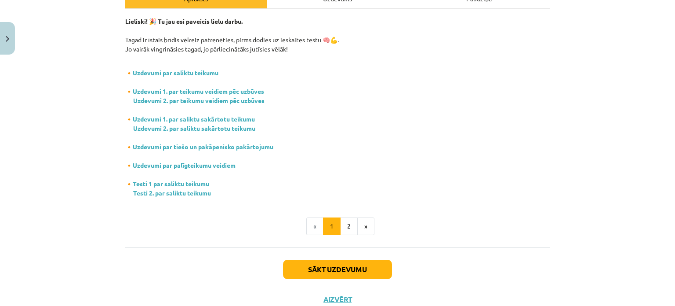
scroll to position [126, 0]
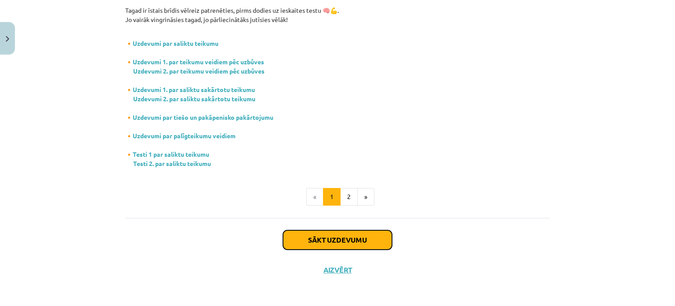
click at [307, 243] on button "Sākt uzdevumu" at bounding box center [337, 239] width 109 height 19
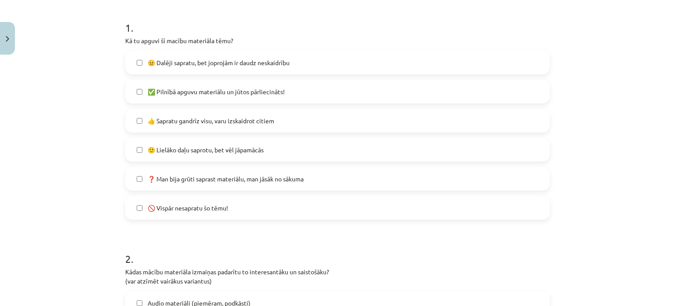
scroll to position [110, 0]
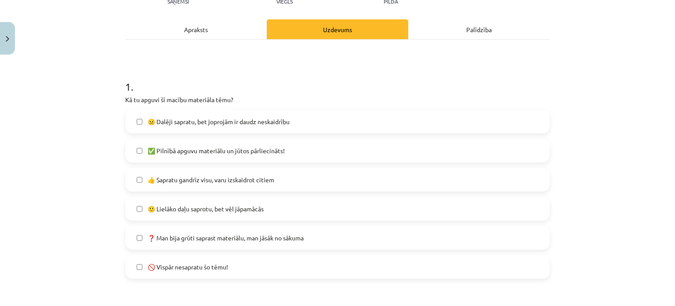
click at [191, 179] on span "👍 Sapratu gandrīz visu, varu izskaidrot citiem" at bounding box center [211, 179] width 127 height 9
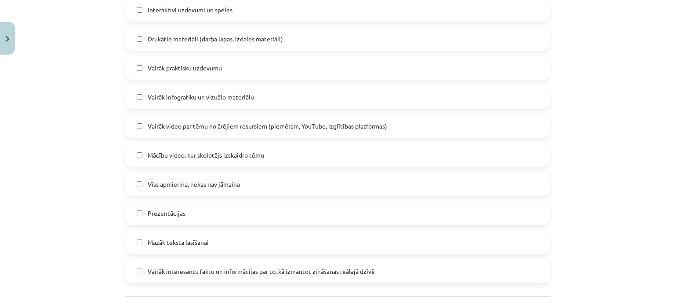
scroll to position [506, 0]
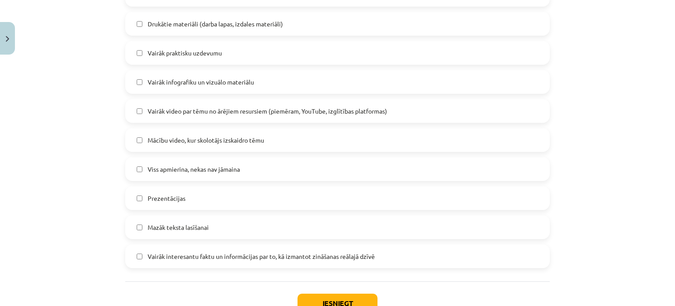
click at [176, 144] on label "Mācību video, kur skolotājs izskaidro tēmu" at bounding box center [337, 140] width 423 height 22
click at [222, 116] on label "Vairāk video par tēmu no ārējiem resursiem (piemēram, YouTube, izglītības platf…" at bounding box center [337, 111] width 423 height 22
click at [340, 296] on button "Iesniegt" at bounding box center [338, 302] width 80 height 19
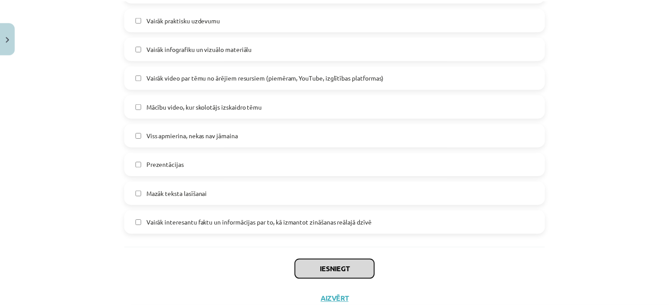
scroll to position [569, 0]
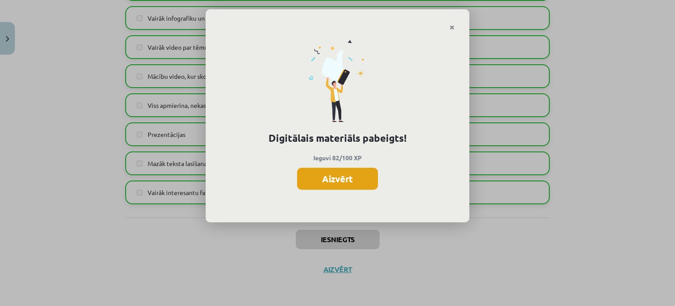
click at [334, 180] on button "Aizvērt" at bounding box center [337, 179] width 81 height 22
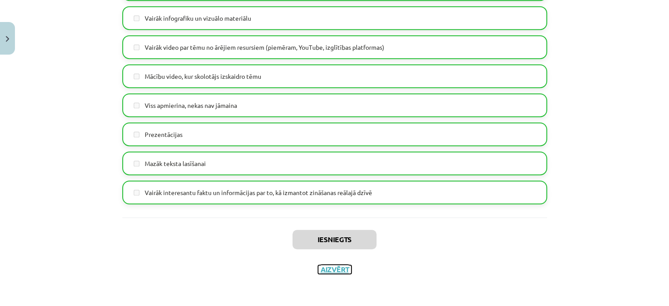
click at [340, 266] on button "Aizvērt" at bounding box center [334, 269] width 33 height 9
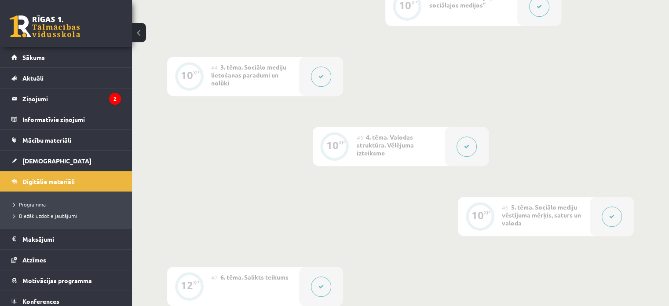
scroll to position [440, 0]
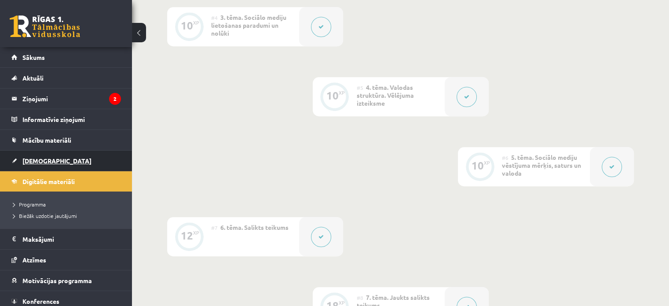
click at [45, 161] on span "[DEMOGRAPHIC_DATA]" at bounding box center [56, 161] width 69 height 8
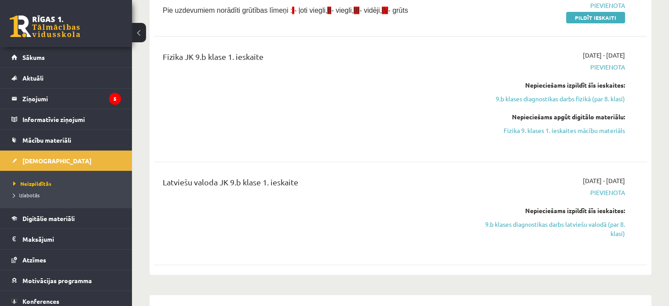
scroll to position [264, 0]
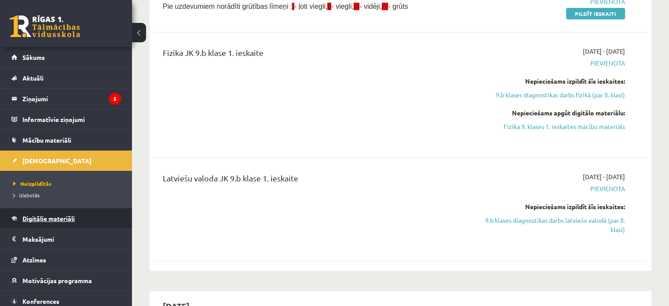
click at [53, 216] on span "Digitālie materiāli" at bounding box center [48, 218] width 52 height 8
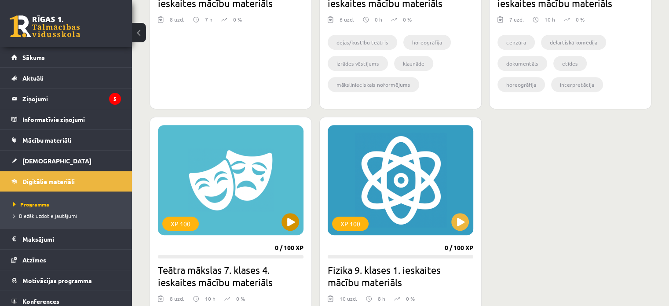
scroll to position [484, 0]
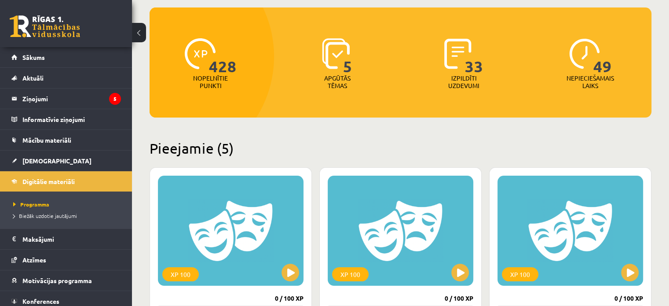
scroll to position [77, 0]
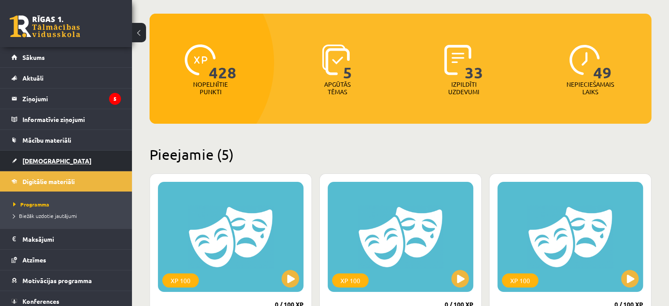
click at [23, 156] on link "[DEMOGRAPHIC_DATA]" at bounding box center [65, 160] width 109 height 20
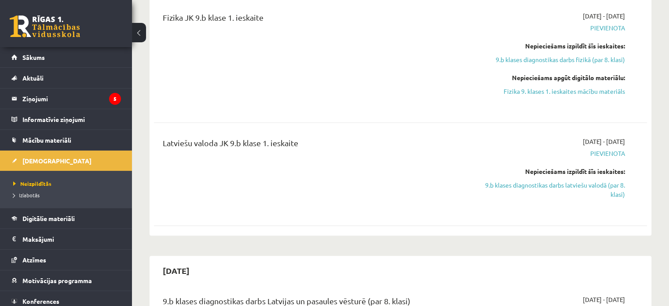
scroll to position [396, 0]
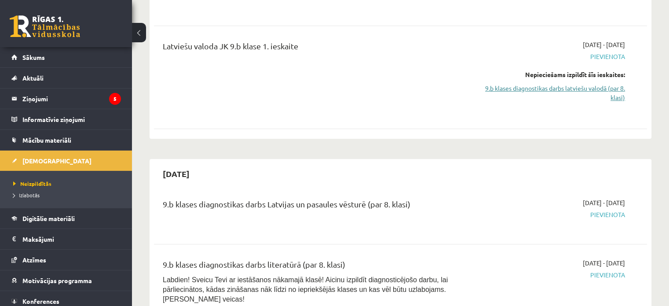
click at [589, 84] on link "9.b klases diagnostikas darbs latviešu valodā (par 8. klasi)" at bounding box center [552, 93] width 145 height 18
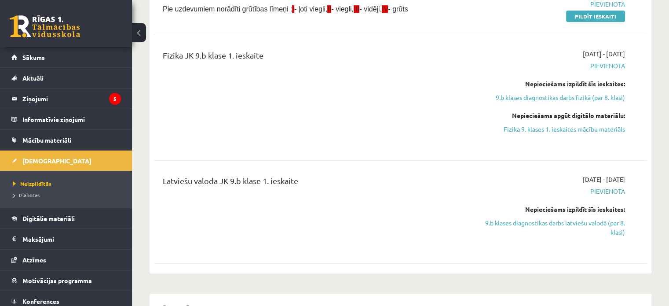
scroll to position [266, 0]
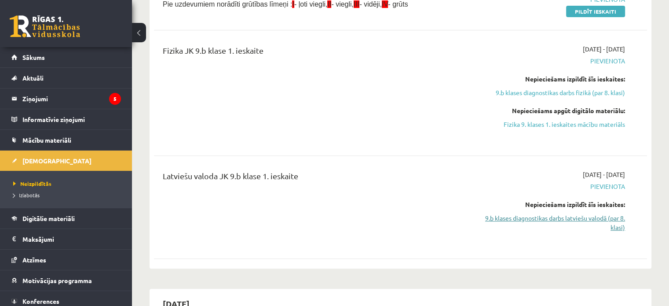
click at [610, 219] on link "9.b klases diagnostikas darbs latviešu valodā (par 8. klasi)" at bounding box center [552, 222] width 145 height 18
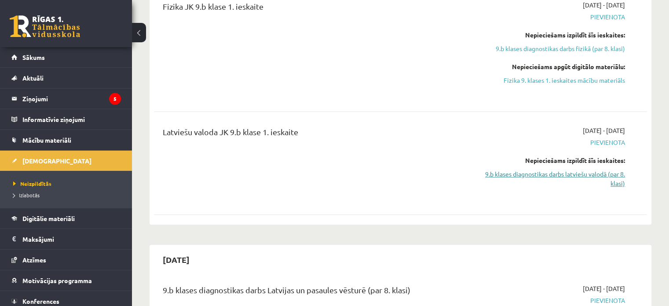
click at [606, 182] on link "9.b klases diagnostikas darbs latviešu valodā (par 8. klasi)" at bounding box center [552, 178] width 145 height 18
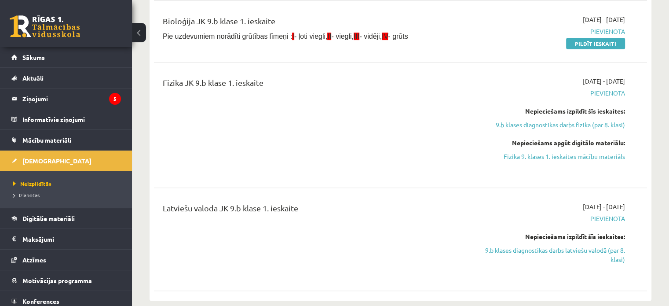
scroll to position [266, 0]
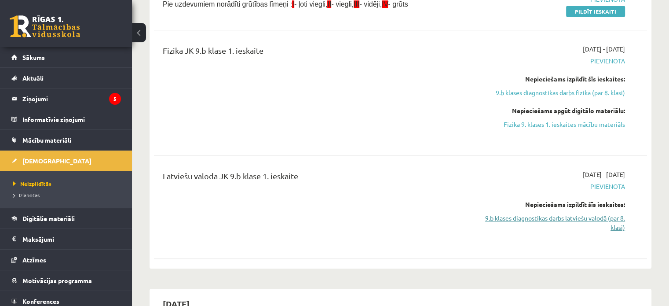
click at [603, 219] on link "9.b klases diagnostikas darbs latviešu valodā (par 8. klasi)" at bounding box center [552, 222] width 145 height 18
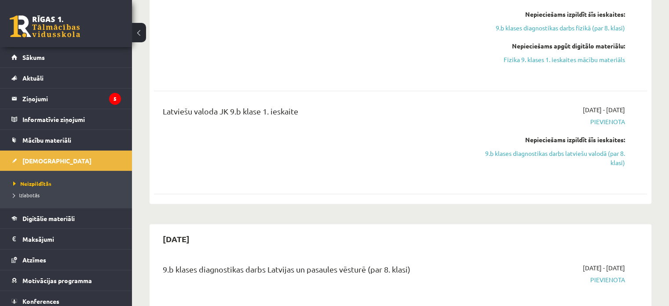
scroll to position [398, 0]
